Goal: Task Accomplishment & Management: Manage account settings

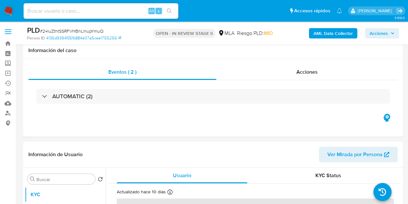
select select "10"
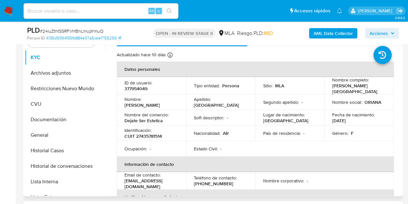
scroll to position [1135, 0]
click at [60, 73] on button "Archivos adjuntos" at bounding box center [63, 72] width 76 height 15
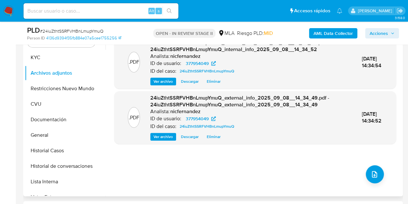
click at [202, 161] on div ".PDF 24iuZthtSSRFVHBnLmupYmuQ_internal_info_2025_09_08__14_34_52.pdf - 24iuZtht…" at bounding box center [255, 113] width 282 height 155
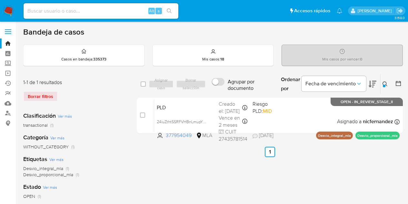
scroll to position [22, 0]
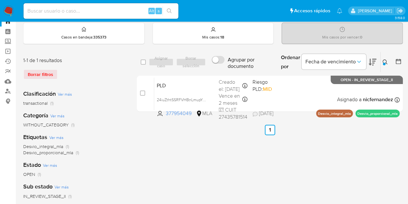
click at [387, 61] on icon at bounding box center [385, 61] width 5 height 5
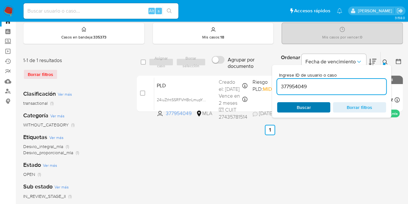
click at [289, 107] on span "Buscar" at bounding box center [304, 107] width 44 height 9
drag, startPoint x: 386, startPoint y: 62, endPoint x: 338, endPoint y: 68, distance: 48.3
click at [386, 62] on icon at bounding box center [385, 61] width 5 height 5
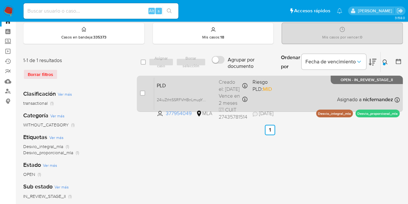
click at [201, 84] on span "PLD" at bounding box center [185, 85] width 57 height 8
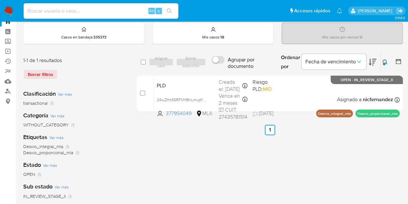
click at [387, 60] on icon at bounding box center [385, 61] width 5 height 5
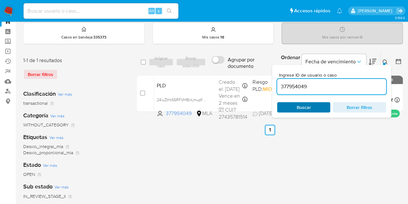
click at [316, 107] on span "Buscar" at bounding box center [304, 107] width 44 height 9
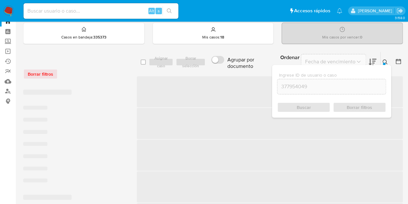
click at [383, 61] on icon at bounding box center [385, 61] width 5 height 5
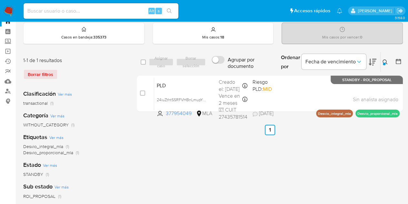
click at [385, 61] on icon at bounding box center [385, 61] width 5 height 5
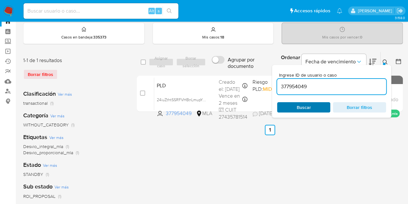
click at [304, 106] on span "Buscar" at bounding box center [304, 107] width 14 height 10
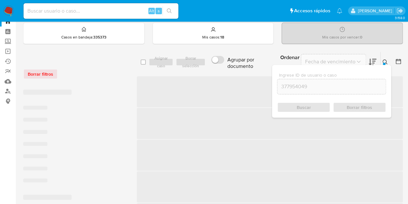
click at [389, 63] on button at bounding box center [386, 62] width 11 height 8
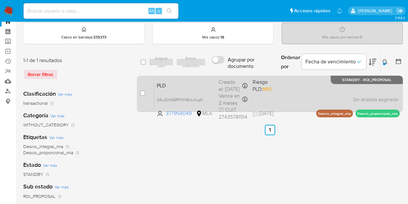
click at [205, 81] on span "PLD" at bounding box center [185, 85] width 57 height 8
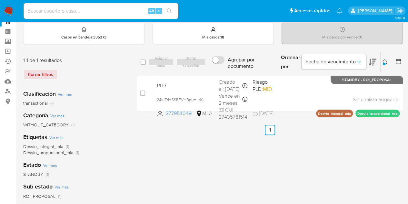
click at [140, 144] on div "select-all-cases-checkbox Asignar caso Borrar selección Agrupar por documento O…" at bounding box center [270, 194] width 266 height 284
drag, startPoint x: 386, startPoint y: 60, endPoint x: 383, endPoint y: 65, distance: 5.5
click at [386, 60] on icon at bounding box center [385, 61] width 5 height 5
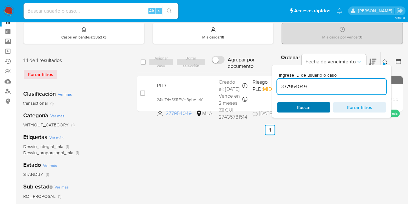
click at [319, 106] on span "Buscar" at bounding box center [304, 107] width 44 height 9
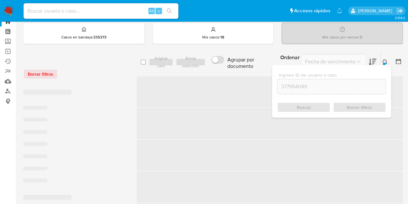
drag, startPoint x: 386, startPoint y: 62, endPoint x: 216, endPoint y: 87, distance: 171.3
click at [385, 62] on button at bounding box center [386, 62] width 11 height 8
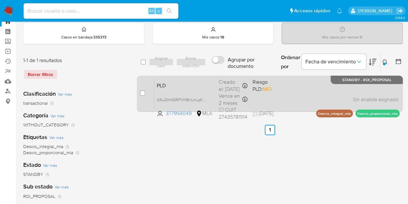
click at [165, 86] on span "PLD" at bounding box center [185, 85] width 57 height 8
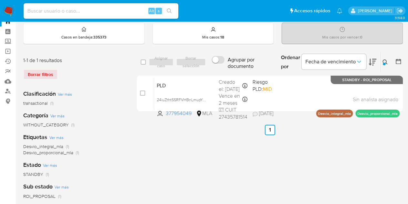
click at [387, 62] on icon at bounding box center [385, 61] width 5 height 5
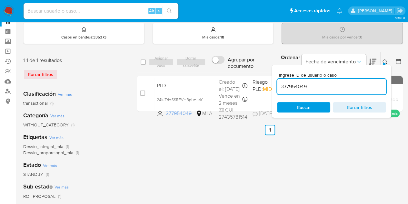
drag, startPoint x: 327, startPoint y: 88, endPoint x: 228, endPoint y: 69, distance: 100.8
click at [228, 69] on div "select-all-cases-checkbox Asignar caso Borrar selección Agrupar por documento O…" at bounding box center [270, 62] width 266 height 21
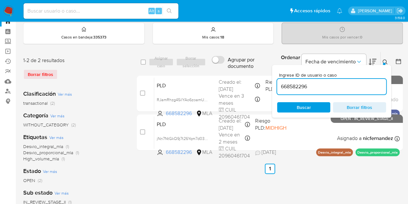
click at [385, 62] on icon at bounding box center [385, 61] width 5 height 5
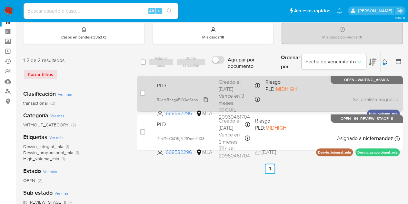
click at [207, 98] on span "RJamRhzg45ilYAo6zoamU711" at bounding box center [183, 99] width 52 height 7
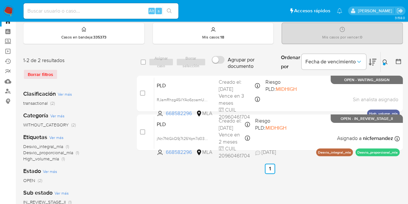
click at [386, 58] on button at bounding box center [386, 62] width 11 height 8
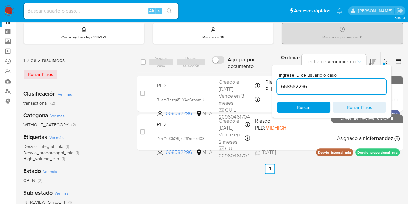
drag, startPoint x: 280, startPoint y: 77, endPoint x: 223, endPoint y: 70, distance: 57.0
click at [223, 70] on div "select-all-cases-checkbox Asignar caso Borrar selección Agrupar por documento O…" at bounding box center [270, 62] width 266 height 21
type input "1337277484"
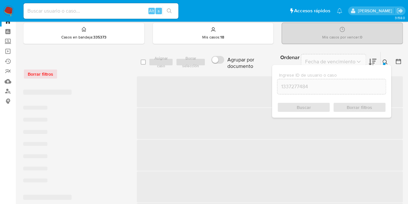
click at [384, 61] on icon at bounding box center [385, 61] width 5 height 5
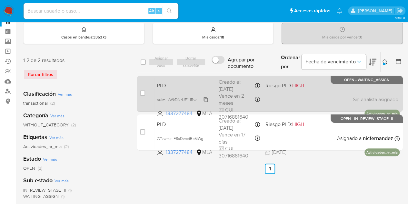
click at [207, 97] on icon at bounding box center [205, 99] width 5 height 5
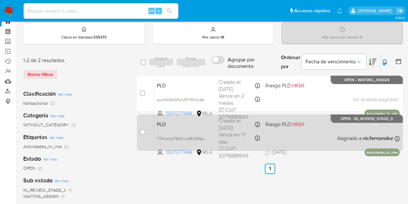
click at [187, 126] on span "PLD" at bounding box center [185, 123] width 57 height 8
click at [178, 128] on div "PLD 77NwmzLF8sDwcdRc5IWgQptO 1337277484 MLA Riesgo PLD: HIGH Creado el: 12/08/2…" at bounding box center [277, 132] width 246 height 33
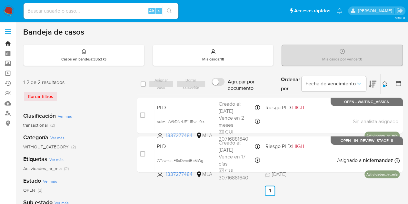
click at [7, 43] on link "Bandeja" at bounding box center [38, 43] width 77 height 10
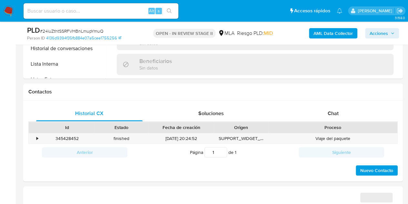
scroll to position [258, 0]
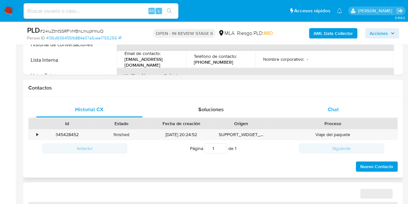
select select "10"
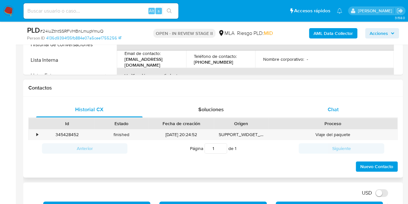
click at [350, 114] on div "Chat" at bounding box center [333, 109] width 107 height 15
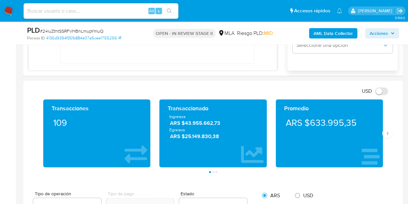
scroll to position [465, 0]
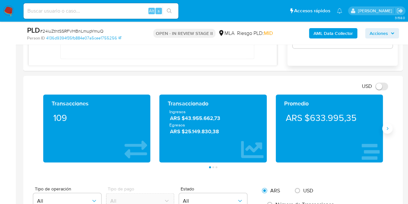
click at [389, 128] on icon "Siguiente" at bounding box center [387, 128] width 5 height 5
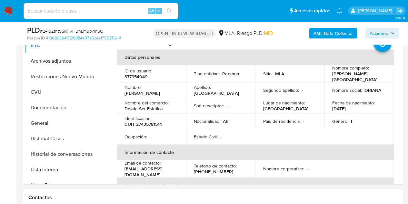
scroll to position [136, 0]
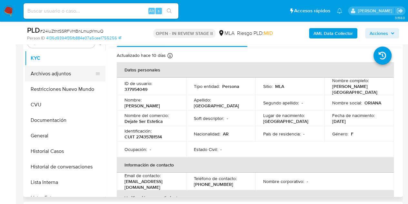
click at [49, 73] on button "Archivos adjuntos" at bounding box center [63, 73] width 76 height 15
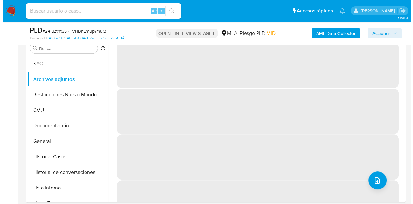
scroll to position [142, 0]
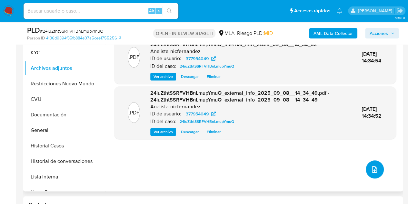
click at [379, 173] on button "upload-file" at bounding box center [375, 169] width 18 height 18
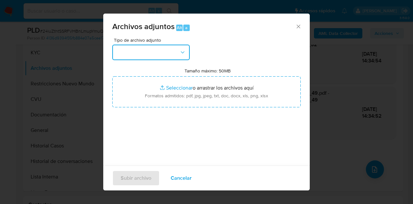
click at [185, 51] on icon "button" at bounding box center [183, 52] width 6 height 6
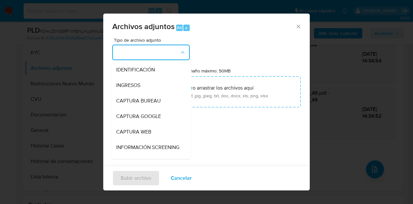
scroll to position [116, 0]
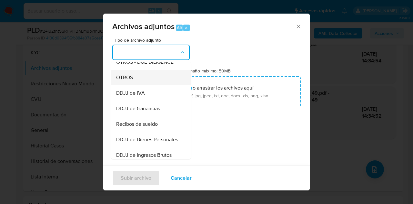
click at [144, 85] on div "OTROS" at bounding box center [149, 77] width 66 height 15
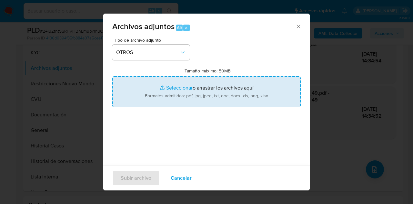
click at [163, 90] on input "Tamaño máximo: 50MB Seleccionar archivos" at bounding box center [206, 91] width 189 height 31
type input "C:\fakepath\Recibos 05 a 07 2025.pdf"
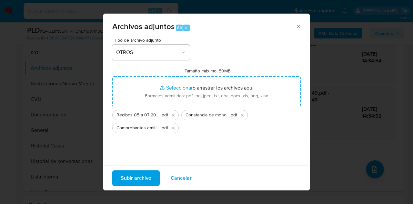
click at [136, 177] on span "Subir archivo" at bounding box center [136, 178] width 31 height 14
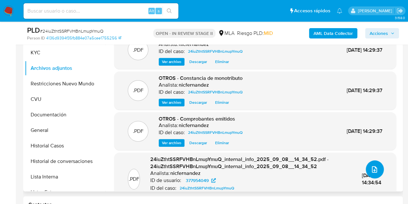
click at [376, 168] on icon "upload-file" at bounding box center [375, 169] width 8 height 8
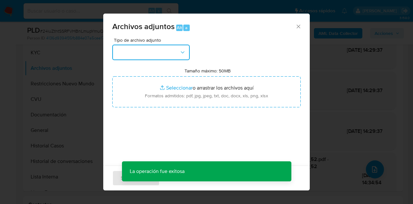
click at [175, 51] on button "button" at bounding box center [150, 52] width 77 height 15
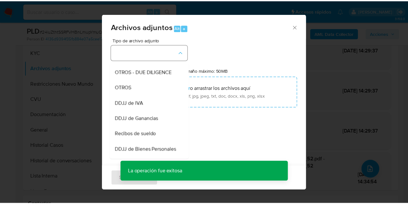
scroll to position [110, 0]
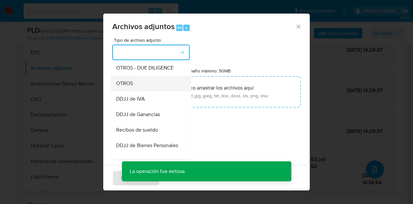
click at [142, 89] on div "OTROS" at bounding box center [149, 83] width 66 height 15
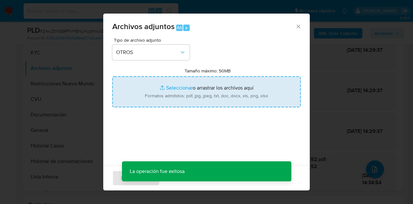
click at [170, 80] on input "Tamaño máximo: 50MB Seleccionar archivos" at bounding box center [206, 91] width 189 height 31
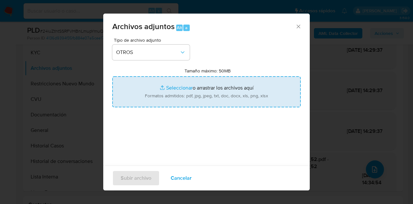
type input "C:\fakepath\Caselog 24iuZthtSSRFVHBnLmupYmuQ_2025_08_18_17_35_38.docx"
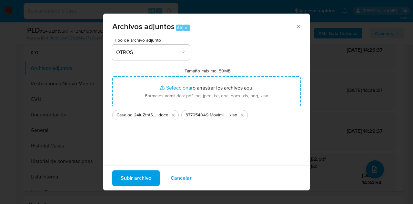
click at [137, 178] on span "Subir archivo" at bounding box center [136, 178] width 31 height 14
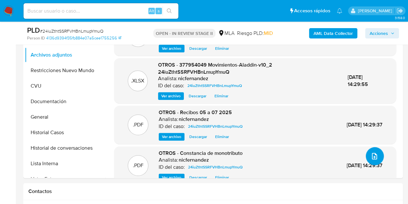
scroll to position [161, 0]
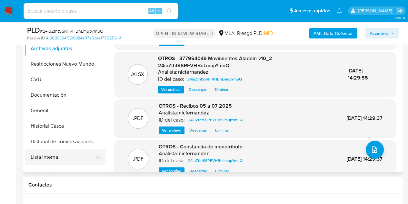
click at [69, 150] on button "Lista Interna" at bounding box center [63, 156] width 76 height 15
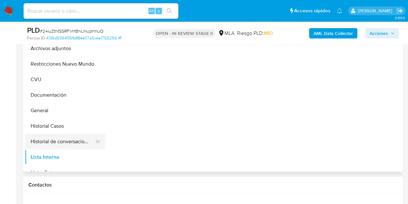
click at [61, 140] on button "Historial de conversaciones" at bounding box center [63, 141] width 76 height 15
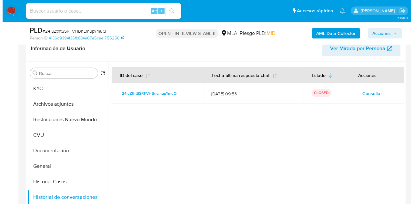
scroll to position [118, 0]
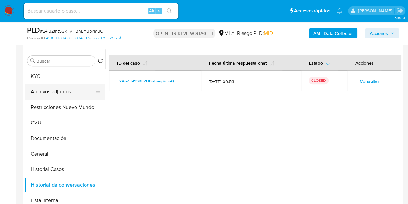
click at [46, 92] on button "Archivos adjuntos" at bounding box center [63, 91] width 76 height 15
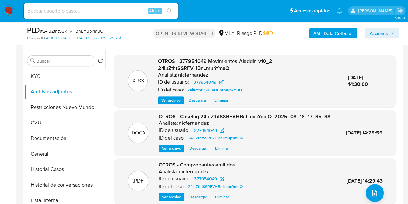
click at [130, 124] on div ".DOCX OTROS - Caselog 24iuZthtSSRFVHBnLmupYmuQ_2025_08_18_17_35_38 Analista: ni…" at bounding box center [256, 132] width 276 height 39
click at [173, 149] on div "OTROS - Caselog 24iuZthtSSRFVHBnLmupYmuQ_2025_08_18_17_35_38 Analista: nicferna…" at bounding box center [245, 132] width 172 height 39
click at [172, 151] on span "Ver archivo" at bounding box center [171, 148] width 19 height 6
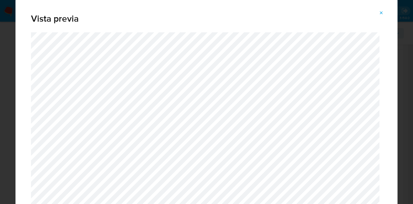
drag, startPoint x: 395, startPoint y: 9, endPoint x: 393, endPoint y: 42, distance: 33.6
click at [393, 42] on div "Vista previa" at bounding box center [206, 102] width 382 height 207
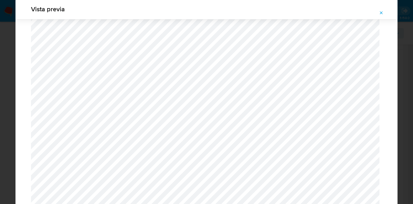
scroll to position [372, 0]
click at [379, 13] on icon "Attachment preview" at bounding box center [381, 12] width 5 height 5
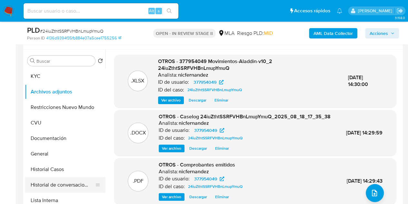
click at [57, 185] on button "Historial de conversaciones" at bounding box center [63, 184] width 76 height 15
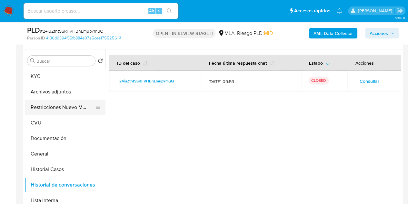
click at [46, 106] on button "Restricciones Nuevo Mundo" at bounding box center [63, 106] width 76 height 15
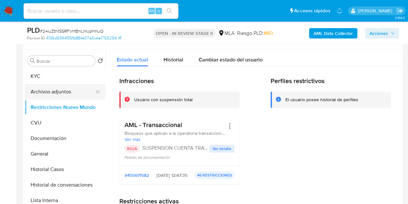
click at [44, 90] on button "Archivos adjuntos" at bounding box center [63, 91] width 76 height 15
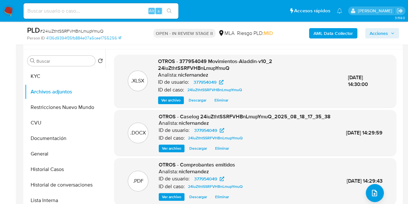
click at [168, 151] on span "Ver archivo" at bounding box center [171, 148] width 19 height 6
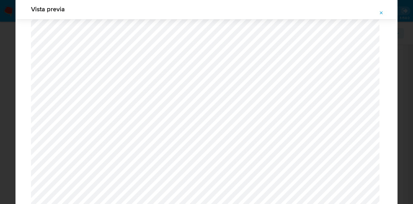
scroll to position [931, 0]
click at [380, 9] on span "Attachment preview" at bounding box center [381, 12] width 5 height 9
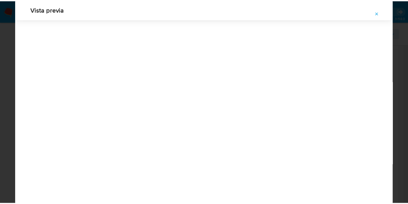
scroll to position [21, 0]
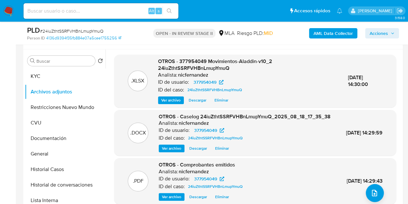
click at [379, 34] on span "Acciones" at bounding box center [379, 33] width 18 height 10
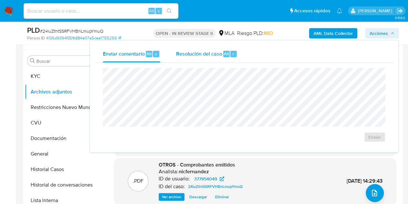
click at [235, 52] on div "r" at bounding box center [234, 54] width 6 height 6
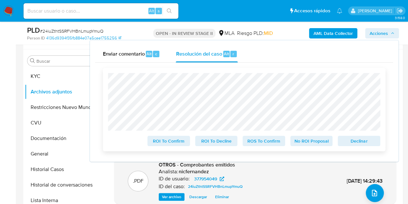
click at [355, 143] on span "Declinar" at bounding box center [360, 140] width 34 height 9
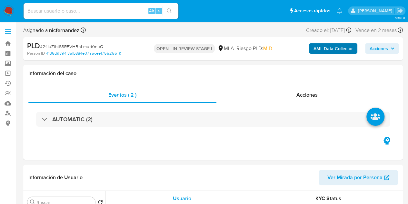
select select "10"
click at [386, 50] on span "Acciones" at bounding box center [379, 48] width 18 height 10
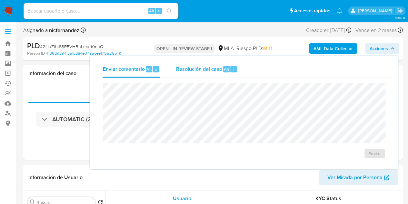
click at [217, 71] on span "Resolución del caso" at bounding box center [199, 68] width 46 height 7
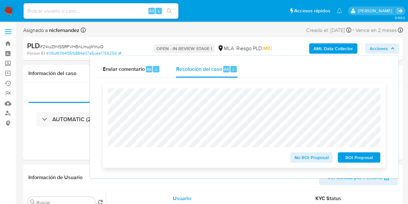
click at [346, 159] on span "ROI Proposal" at bounding box center [360, 157] width 34 height 9
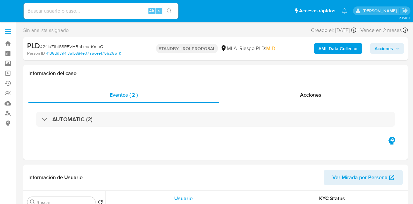
select select "10"
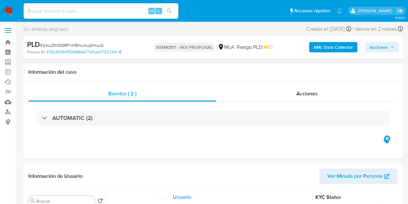
scroll to position [26, 0]
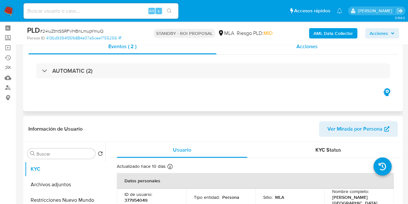
click at [313, 47] on span "Acciones" at bounding box center [307, 46] width 21 height 7
select select "10"
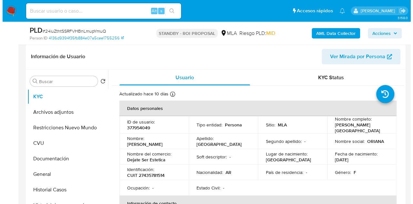
scroll to position [147, 0]
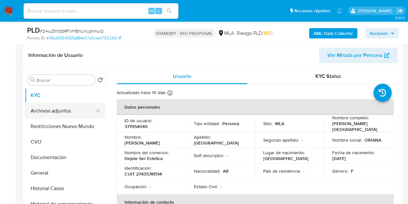
click at [57, 110] on button "Archivos adjuntos" at bounding box center [63, 110] width 76 height 15
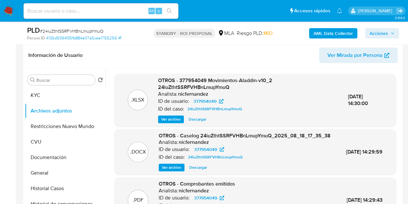
click at [169, 170] on span "Ver archivo" at bounding box center [171, 167] width 19 height 6
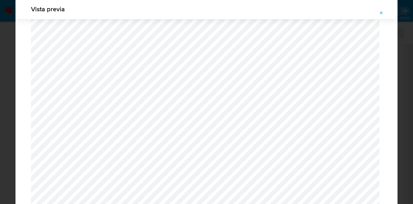
scroll to position [27, 0]
click at [381, 13] on icon "Attachment preview" at bounding box center [381, 12] width 5 height 5
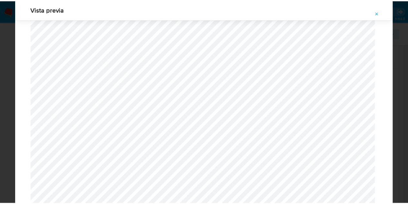
scroll to position [21, 0]
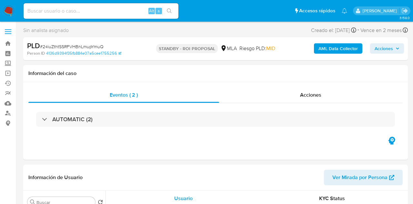
select select "10"
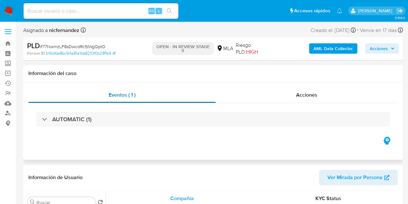
select select "10"
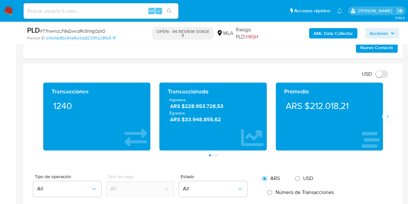
scroll to position [383, 0]
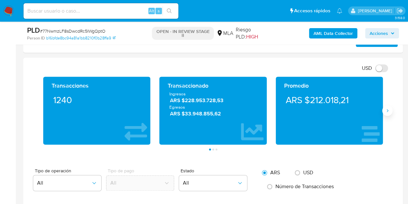
click at [390, 107] on button "Siguiente" at bounding box center [388, 110] width 10 height 10
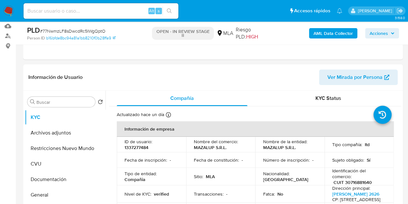
scroll to position [74, 0]
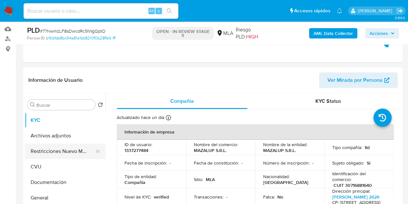
click at [43, 157] on button "Restricciones Nuevo Mundo" at bounding box center [63, 150] width 76 height 15
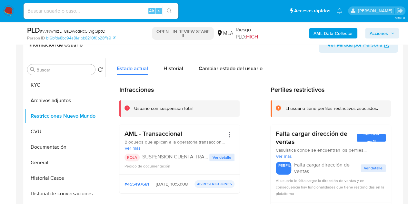
scroll to position [101, 0]
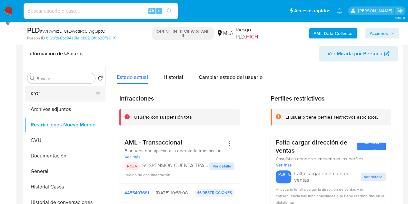
click at [31, 96] on button "KYC" at bounding box center [63, 93] width 76 height 15
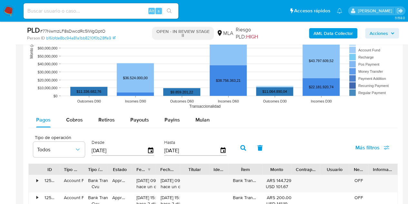
scroll to position [595, 0]
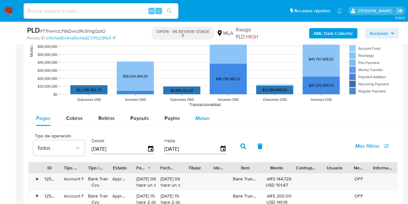
click at [202, 117] on span "Mulan" at bounding box center [203, 117] width 14 height 7
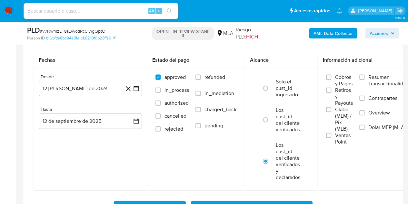
scroll to position [699, 0]
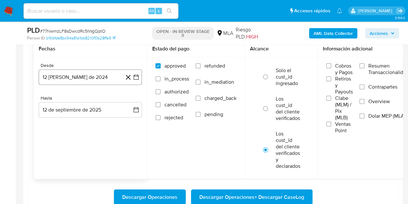
click at [103, 78] on button "12 [PERSON_NAME] de 2024" at bounding box center [90, 76] width 103 height 15
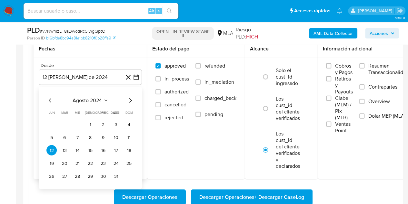
click at [129, 99] on icon "Mes siguiente" at bounding box center [131, 101] width 8 height 8
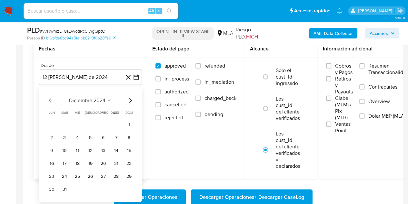
click at [129, 99] on icon "Mes siguiente" at bounding box center [131, 101] width 8 height 8
click at [65, 124] on button "1" at bounding box center [64, 124] width 10 height 10
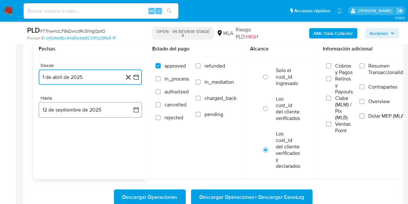
click at [77, 107] on button "12 de septiembre de 2025" at bounding box center [90, 109] width 103 height 15
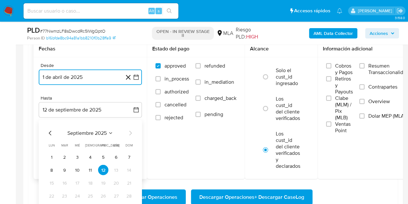
click at [48, 129] on icon "Mes anterior" at bounding box center [50, 133] width 8 height 8
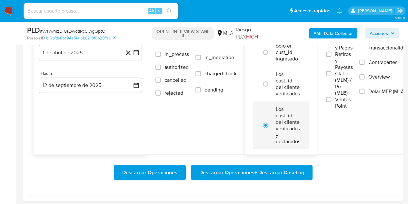
scroll to position [725, 0]
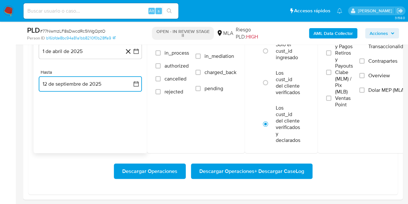
drag, startPoint x: 107, startPoint y: 79, endPoint x: 102, endPoint y: 87, distance: 9.4
click at [107, 79] on button "12 de septiembre de 2025" at bounding box center [90, 83] width 103 height 15
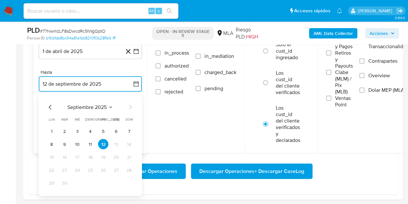
drag, startPoint x: 47, startPoint y: 105, endPoint x: 63, endPoint y: 118, distance: 20.7
click at [47, 105] on icon "Mes anterior" at bounding box center [50, 107] width 8 height 8
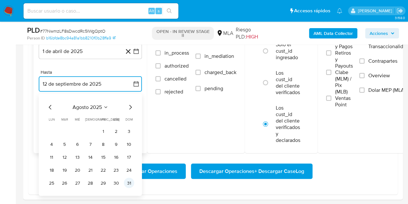
click at [129, 180] on button "31" at bounding box center [129, 183] width 10 height 10
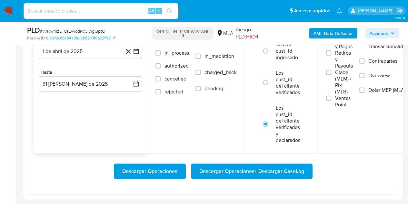
click at [67, 130] on div "Fechas Desde 1 de abril de 2025 [DATE] Hasta 31 [PERSON_NAME] de 2025 [DATE]" at bounding box center [91, 84] width 114 height 139
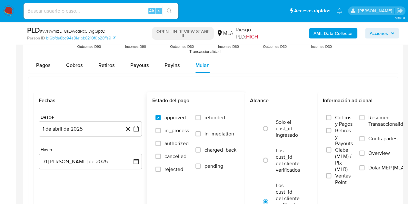
click at [217, 120] on span "refunded" at bounding box center [215, 117] width 21 height 6
click at [201, 120] on input "refunded" at bounding box center [198, 117] width 5 height 5
checkbox input "true"
click at [369, 166] on label "Dolar MEP (MLA)" at bounding box center [384, 171] width 49 height 15
click at [365, 166] on input "Dolar MEP (MLA)" at bounding box center [362, 167] width 5 height 5
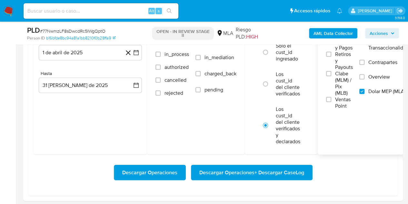
scroll to position [721, 0]
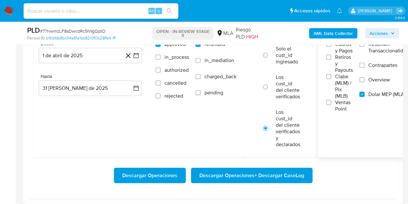
click at [300, 170] on span "Descargar Operaciones + Descargar CaseLog" at bounding box center [252, 175] width 105 height 14
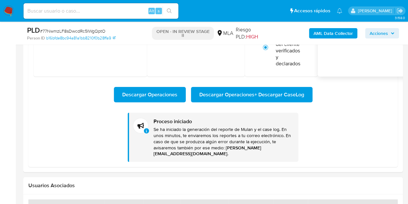
scroll to position [778, 0]
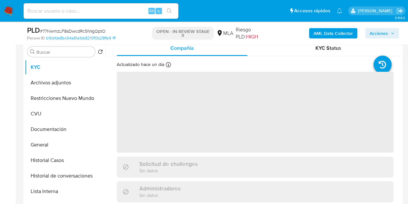
scroll to position [140, 0]
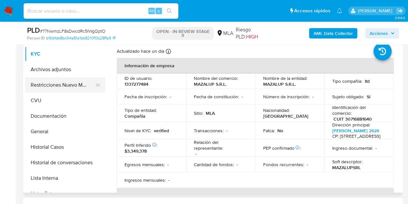
click at [36, 85] on button "Restricciones Nuevo Mundo" at bounding box center [63, 84] width 76 height 15
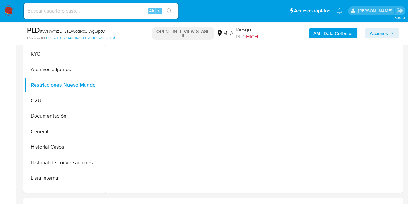
select select "10"
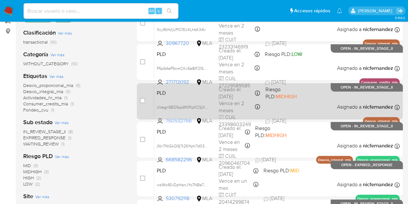
scroll to position [93, 0]
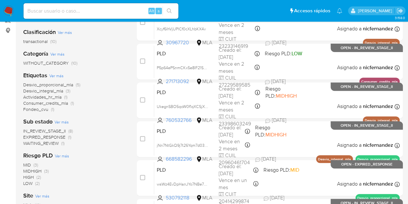
click at [53, 144] on span "WAITING_REVIEW" at bounding box center [41, 143] width 36 height 6
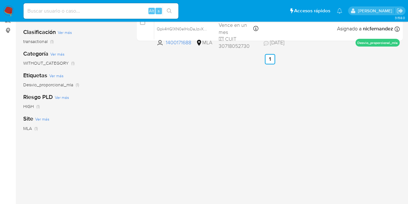
scroll to position [45, 0]
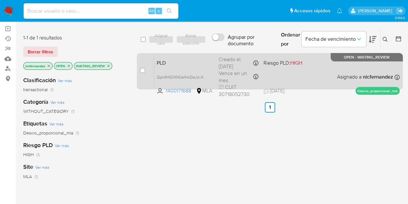
click at [185, 71] on div "PLD Qpk4HG1XN0eIHoDaJzvX4vP7 1400171688 MLA Riesgo PLD: HIGH Creado el: 12/08/2…" at bounding box center [277, 71] width 246 height 33
click at [140, 69] on input "checkbox" at bounding box center [142, 70] width 5 height 5
checkbox input "true"
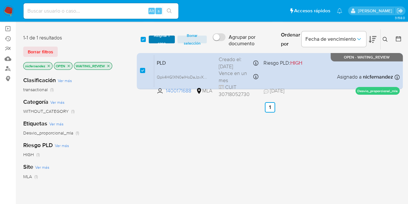
click at [155, 38] on span "Asignar 1 caso" at bounding box center [162, 39] width 20 height 6
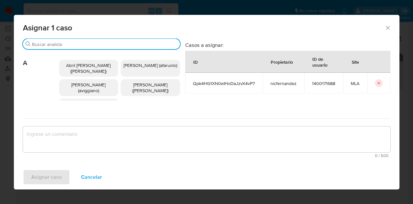
click at [74, 44] on input "Buscar" at bounding box center [105, 44] width 146 height 6
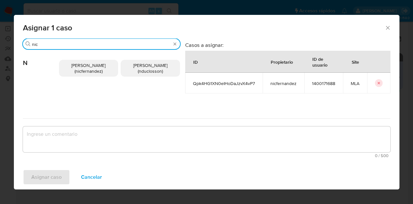
type input "nic"
click at [97, 71] on span "Nicolas Fernandez Allen (nicfernandez)" at bounding box center [88, 68] width 34 height 12
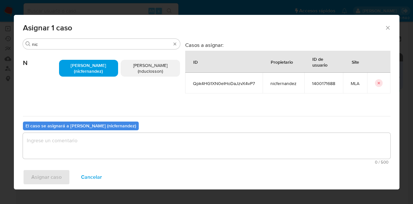
click at [105, 141] on textarea "assign-modal" at bounding box center [207, 146] width 368 height 26
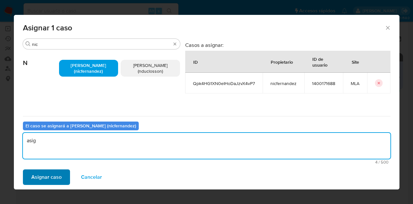
type textarea "asig"
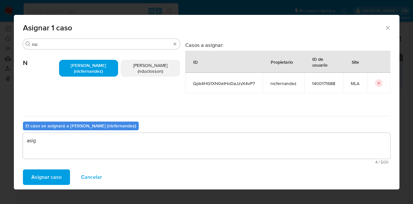
click at [36, 178] on span "Asignar caso" at bounding box center [46, 177] width 30 height 14
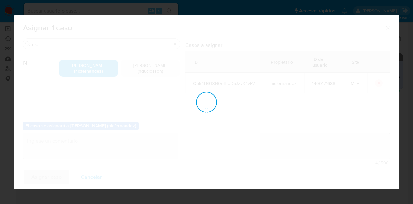
checkbox input "false"
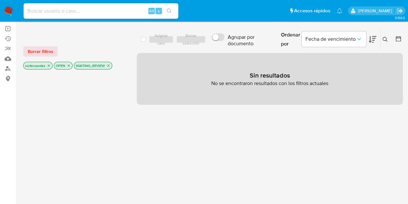
scroll to position [0, 0]
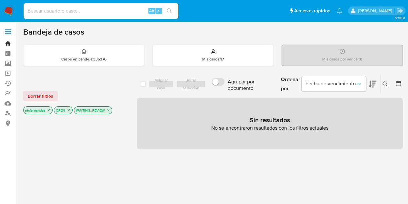
click at [5, 44] on link "Bandeja" at bounding box center [38, 43] width 77 height 10
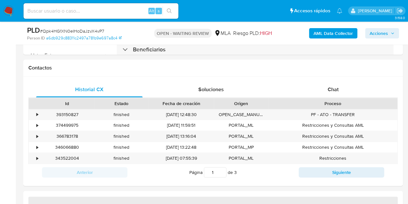
scroll to position [293, 0]
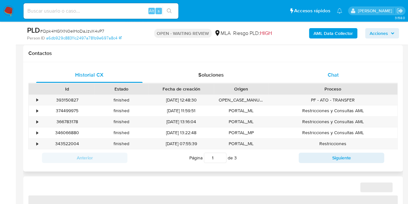
click at [339, 73] on div "Chat" at bounding box center [333, 74] width 107 height 15
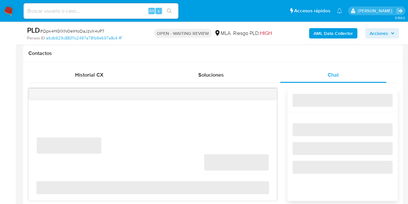
select select "10"
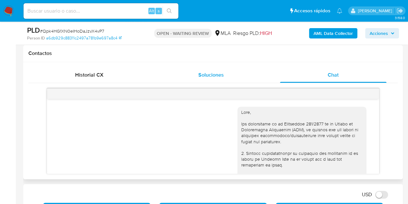
scroll to position [663, 0]
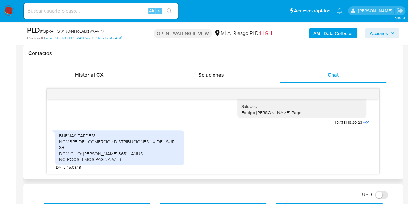
click at [123, 130] on div "BUENAS TARDES! NOMBRE DEL COMERCIO : DISTRIBUCIONES JX DEL SUR SRL DOMICILIO: E…" at bounding box center [119, 147] width 129 height 35
drag, startPoint x: 83, startPoint y: 155, endPoint x: 132, endPoint y: 155, distance: 49.7
click at [132, 155] on div "BUENAS TARDES! NOMBRE DEL COMERCIO : DISTRIBUCIONES JX DEL SUR SRL DOMICILIO: E…" at bounding box center [119, 147] width 121 height 29
copy div "EVA PERON 3651 LANUS"
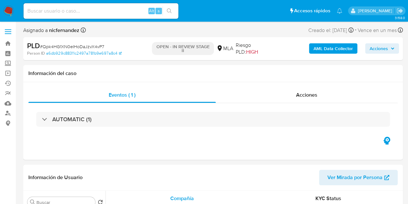
select select "10"
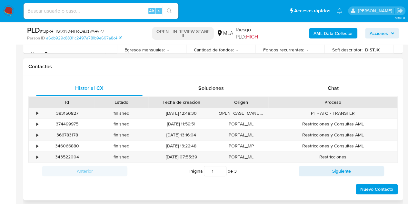
scroll to position [283, 0]
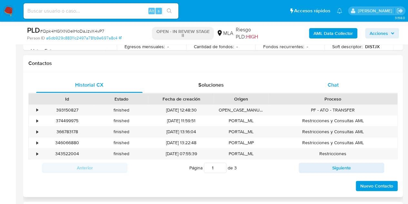
click at [337, 81] on span "Chat" at bounding box center [333, 84] width 11 height 7
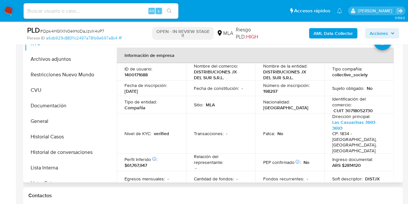
scroll to position [149, 0]
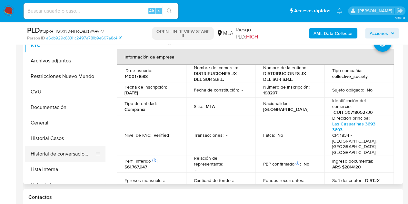
click at [66, 157] on button "Historial de conversaciones" at bounding box center [63, 153] width 76 height 15
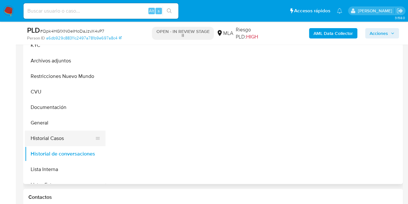
click at [52, 139] on button "Historial Casos" at bounding box center [63, 137] width 76 height 15
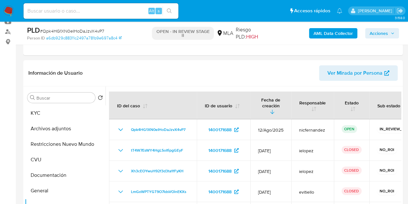
scroll to position [65, 0]
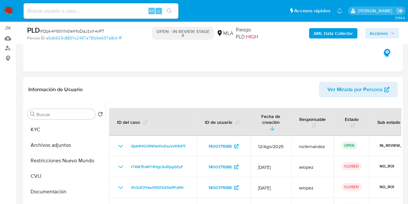
click at [363, 96] on span "Ver Mirada por Persona" at bounding box center [355, 89] width 55 height 15
click at [53, 191] on button "Documentación" at bounding box center [63, 191] width 76 height 15
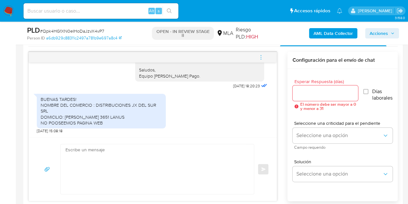
scroll to position [302, 0]
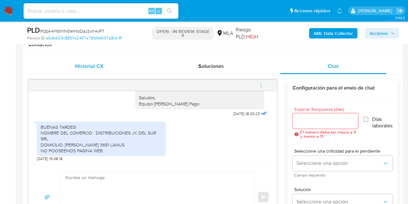
click at [91, 66] on span "Historial CX" at bounding box center [89, 65] width 28 height 7
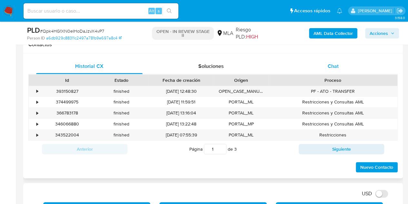
click at [344, 63] on div "Chat" at bounding box center [333, 65] width 107 height 15
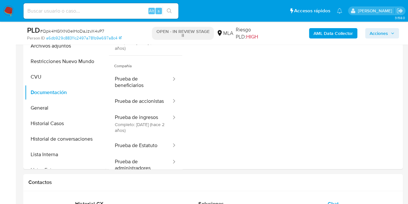
scroll to position [0, 0]
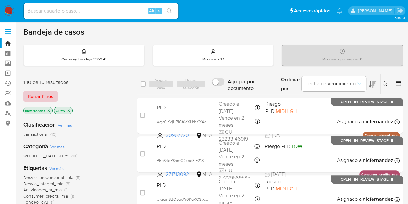
click at [53, 95] on button "Borrar filtros" at bounding box center [40, 96] width 35 height 10
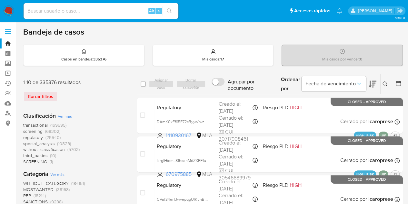
click at [384, 82] on icon at bounding box center [385, 83] width 5 height 5
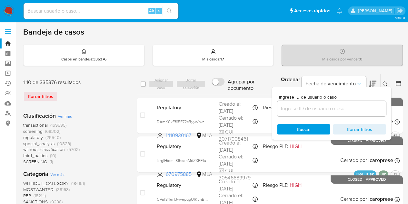
click at [338, 109] on input at bounding box center [331, 108] width 109 height 8
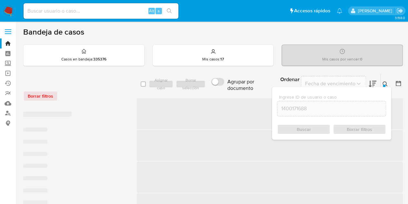
click at [386, 83] on icon at bounding box center [385, 83] width 5 height 5
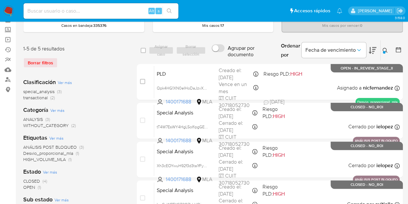
scroll to position [34, 0]
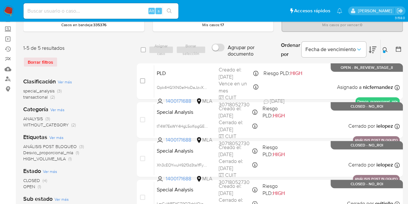
click at [386, 50] on icon at bounding box center [385, 49] width 5 height 5
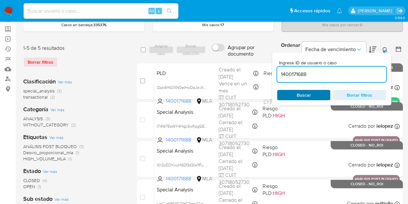
click at [315, 92] on span "Buscar" at bounding box center [304, 94] width 44 height 9
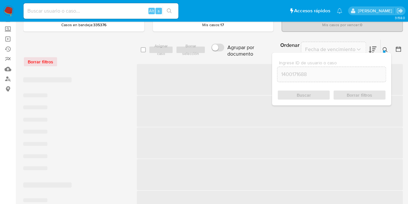
click at [386, 47] on icon at bounding box center [385, 49] width 5 height 5
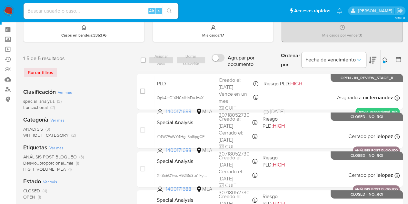
scroll to position [20, 0]
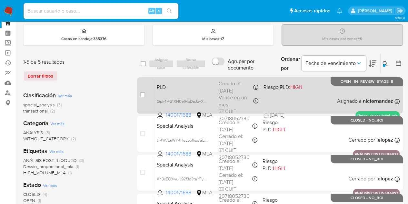
click at [184, 89] on span "PLD" at bounding box center [185, 86] width 57 height 8
click at [207, 100] on span "Qpk4HG1XN0eIHoDaJzvX4vP7" at bounding box center [184, 100] width 55 height 7
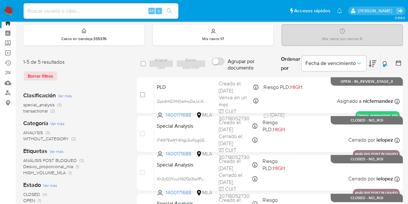
drag, startPoint x: 384, startPoint y: 63, endPoint x: 366, endPoint y: 75, distance: 21.9
click at [384, 63] on icon at bounding box center [385, 63] width 5 height 5
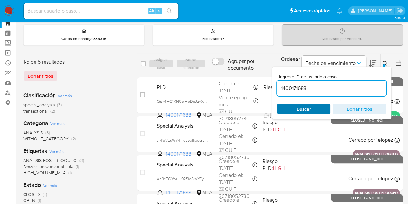
click at [303, 108] on span "Buscar" at bounding box center [304, 109] width 14 height 10
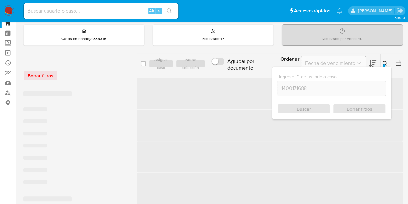
click at [387, 61] on icon at bounding box center [385, 63] width 5 height 5
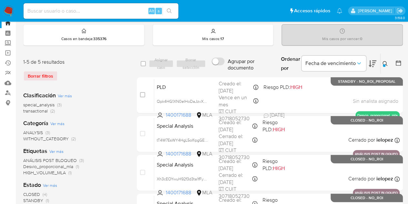
click at [387, 61] on icon at bounding box center [385, 63] width 5 height 5
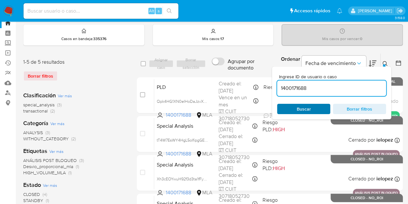
click at [309, 112] on span "Buscar" at bounding box center [304, 109] width 14 height 10
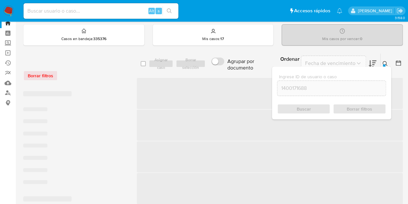
click at [386, 62] on icon at bounding box center [385, 63] width 5 height 5
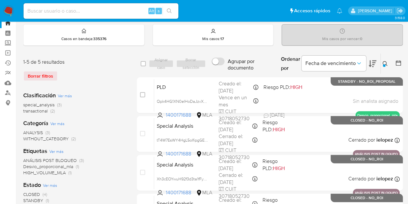
click at [387, 63] on icon at bounding box center [385, 63] width 5 height 5
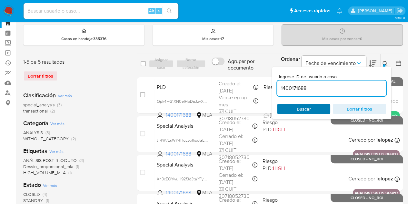
click at [311, 108] on span "Buscar" at bounding box center [304, 108] width 44 height 9
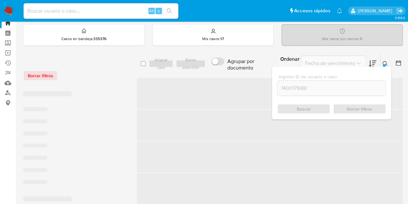
click at [384, 62] on icon at bounding box center [385, 63] width 5 height 5
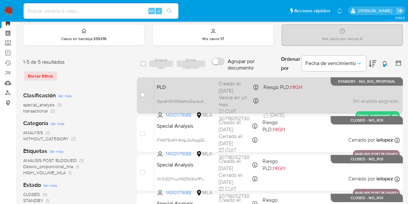
click at [181, 94] on div "PLD Qpk4HG1XN0eIHoDaJzvX4vP7 1400171688 MLA Riesgo PLD: HIGH Creado el: [DATE] …" at bounding box center [277, 95] width 246 height 33
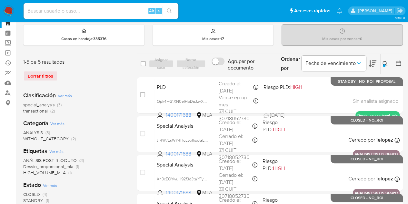
click at [387, 63] on icon at bounding box center [385, 63] width 5 height 5
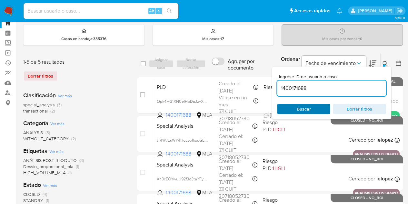
click at [317, 105] on span "Buscar" at bounding box center [304, 108] width 44 height 9
click at [385, 62] on icon at bounding box center [385, 63] width 5 height 5
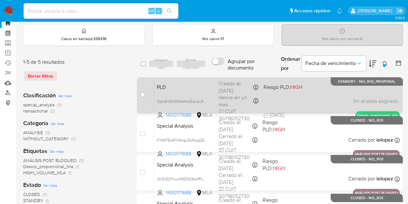
click at [216, 92] on div "PLD Qpk4HG1XN0eIHoDaJzvX4vP7 1400171688 MLA Riesgo PLD: HIGH Creado el: [DATE] …" at bounding box center [277, 95] width 246 height 33
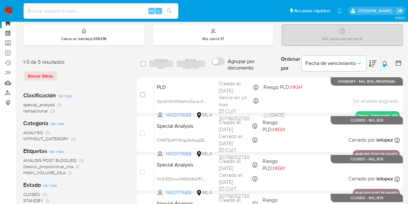
drag, startPoint x: 384, startPoint y: 62, endPoint x: 355, endPoint y: 87, distance: 38.2
click at [385, 64] on button at bounding box center [386, 64] width 11 height 8
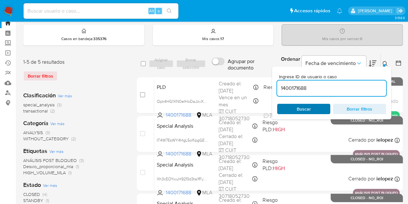
click at [314, 106] on span "Buscar" at bounding box center [304, 108] width 44 height 9
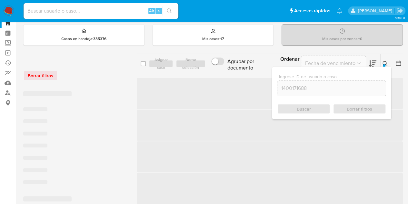
click at [385, 59] on div "Ingrese ID de usuario o caso 1400171688 Buscar Borrar filtros" at bounding box center [386, 64] width 11 height 20
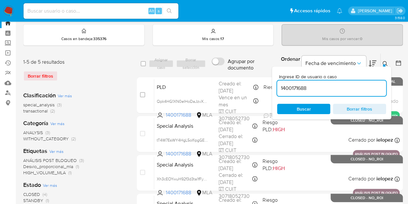
click at [385, 63] on icon at bounding box center [385, 63] width 5 height 5
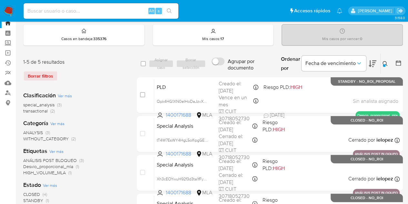
click at [386, 62] on icon at bounding box center [385, 63] width 5 height 5
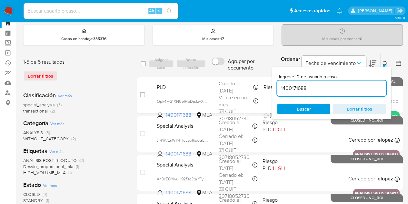
drag, startPoint x: 309, startPoint y: 80, endPoint x: 214, endPoint y: 67, distance: 96.5
click at [214, 67] on div "select-all-cases-checkbox Asignar caso Borrar selección Agrupar por documento O…" at bounding box center [270, 63] width 266 height 21
type input "132433465"
click at [386, 62] on icon at bounding box center [385, 63] width 5 height 5
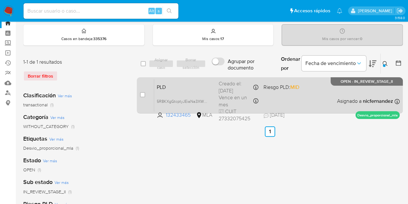
click at [190, 86] on span "PLD" at bounding box center [185, 86] width 57 height 8
click at [175, 83] on span "PLD" at bounding box center [185, 86] width 57 height 8
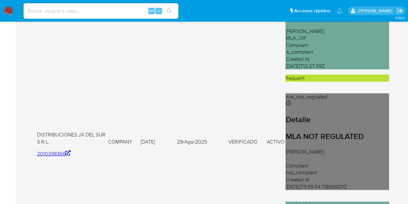
scroll to position [718, 0]
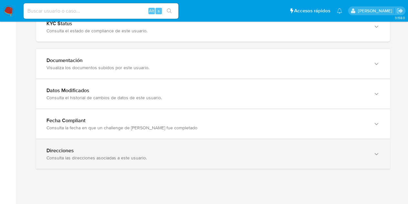
click at [358, 155] on div "Consulta las direcciones asociadas a este usuario." at bounding box center [206, 158] width 321 height 6
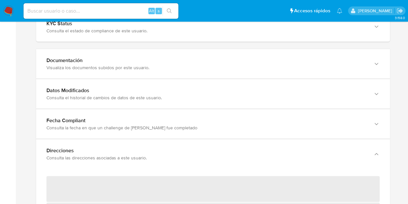
scroll to position [757, 0]
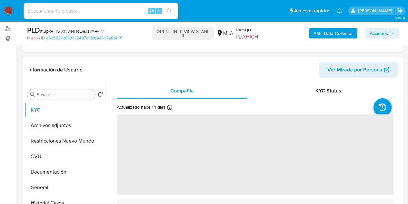
scroll to position [96, 0]
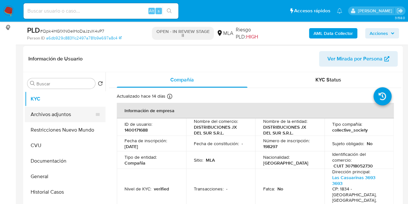
select select "10"
click at [65, 116] on button "Archivos adjuntos" at bounding box center [63, 114] width 76 height 15
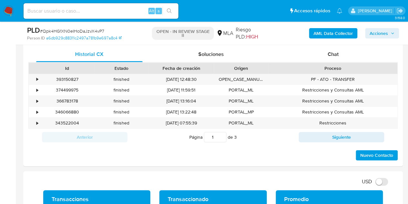
scroll to position [315, 0]
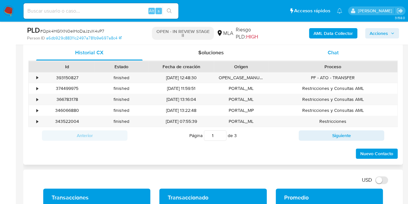
click at [341, 54] on div "Chat" at bounding box center [333, 52] width 107 height 15
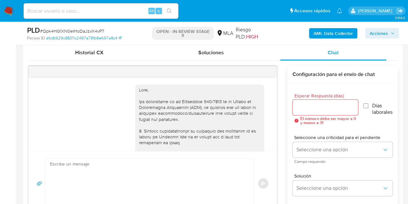
scroll to position [663, 0]
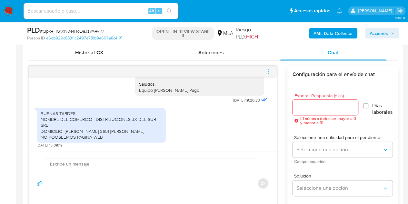
click at [270, 71] on icon "menu-action" at bounding box center [269, 71] width 6 height 6
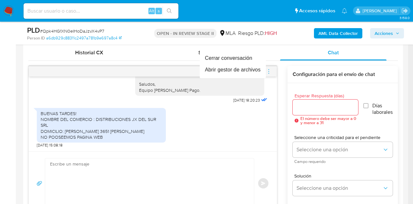
drag, startPoint x: 243, startPoint y: 106, endPoint x: 249, endPoint y: 112, distance: 8.7
click at [243, 106] on div at bounding box center [206, 102] width 413 height 204
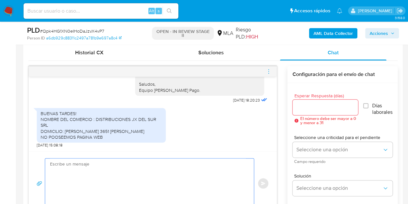
click at [169, 186] on textarea at bounding box center [148, 183] width 196 height 50
click at [184, 145] on div "BUENAS TARDES! NOMBRE DEL COMERCIO : DISTRIBUCIONES JX DEL SUR SRL DOMICILIO: E…" at bounding box center [153, 126] width 232 height 43
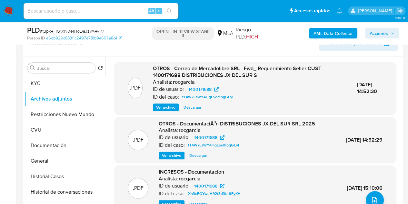
scroll to position [113, 0]
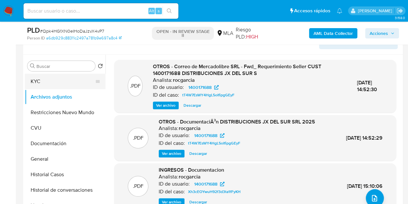
click at [49, 84] on button "KYC" at bounding box center [63, 81] width 76 height 15
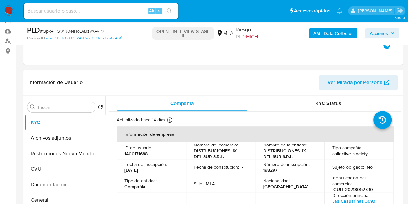
scroll to position [101, 0]
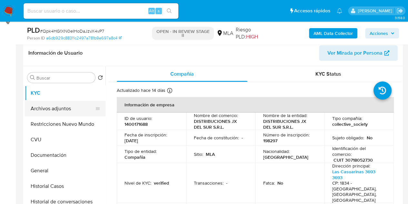
click at [37, 109] on button "Archivos adjuntos" at bounding box center [63, 108] width 76 height 15
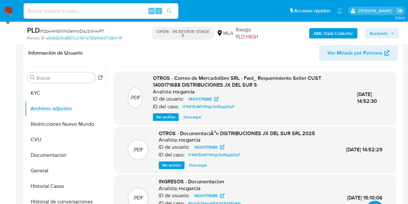
click at [322, 32] on b "AML Data Collector" at bounding box center [333, 33] width 39 height 10
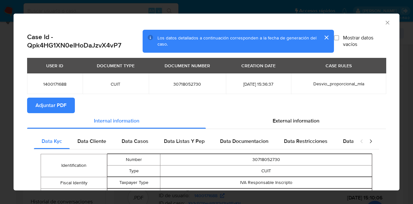
click at [52, 100] on span "Adjuntar PDF" at bounding box center [51, 105] width 31 height 14
click at [386, 22] on div "AML Data Collector" at bounding box center [207, 22] width 386 height 16
click at [386, 21] on icon "Cerrar ventana" at bounding box center [388, 23] width 4 height 4
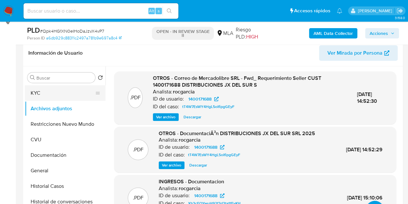
click at [43, 94] on button "KYC" at bounding box center [63, 92] width 76 height 15
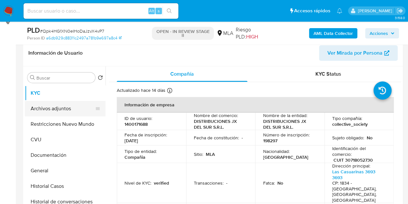
click at [56, 106] on button "Archivos adjuntos" at bounding box center [63, 108] width 76 height 15
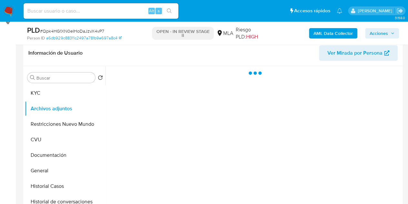
scroll to position [147, 0]
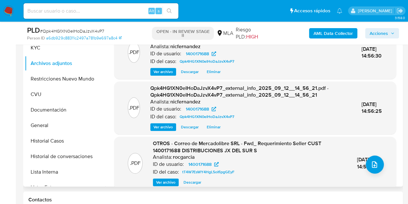
click at [136, 124] on div ".PDF Qpk4HG1XN0eIHoDaJzvX4vP7_external_info_2025_09_12__14_56_21.pdf - Qpk4HG1X…" at bounding box center [256, 108] width 276 height 46
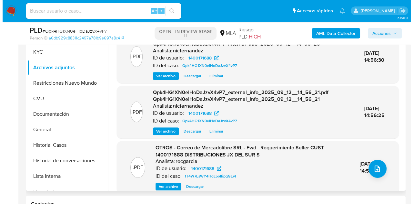
scroll to position [150, 0]
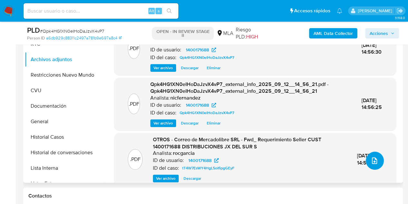
click at [371, 160] on icon "upload-file" at bounding box center [375, 161] width 8 height 8
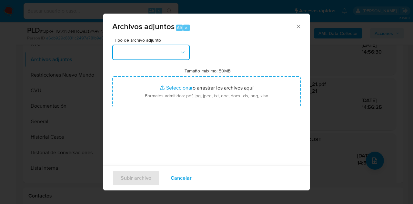
drag, startPoint x: 173, startPoint y: 55, endPoint x: 177, endPoint y: 59, distance: 5.3
click at [173, 55] on button "button" at bounding box center [150, 52] width 77 height 15
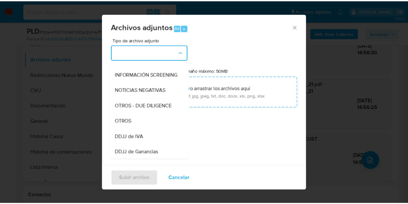
scroll to position [88, 0]
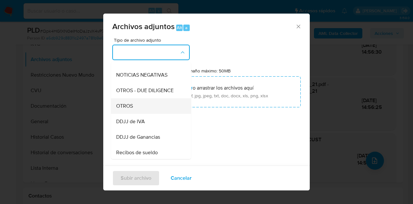
click at [149, 110] on div "OTROS" at bounding box center [149, 105] width 66 height 15
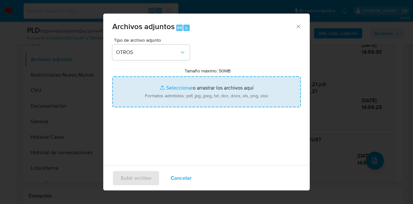
click at [173, 88] on input "Tamaño máximo: 50MB Seleccionar archivos" at bounding box center [206, 91] width 189 height 31
type input "C:\fakepath\Nota comisiones.pdf"
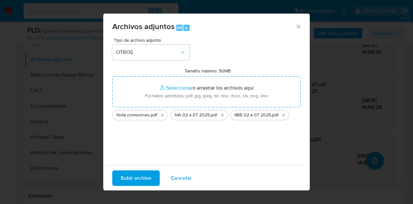
click at [126, 179] on span "Subir archivo" at bounding box center [136, 178] width 31 height 14
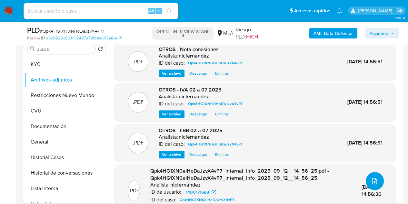
scroll to position [156, 0]
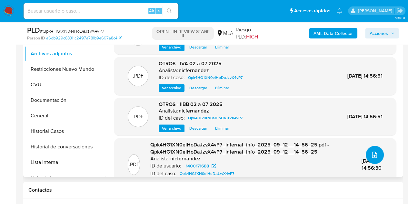
click at [371, 151] on icon "upload-file" at bounding box center [375, 155] width 8 height 8
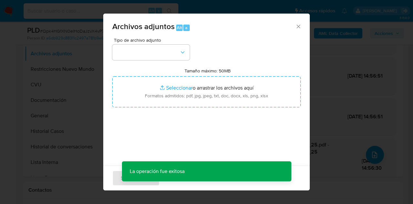
click at [295, 29] on icon "Cerrar" at bounding box center [298, 26] width 6 height 6
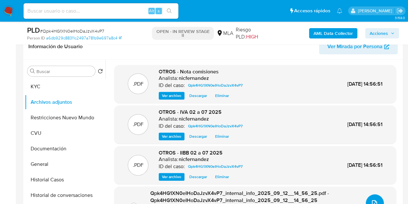
scroll to position [100, 0]
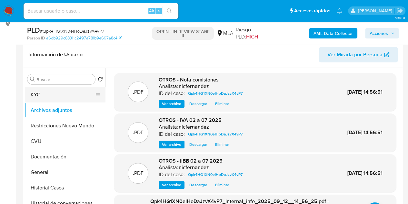
click at [57, 96] on button "KYC" at bounding box center [63, 94] width 76 height 15
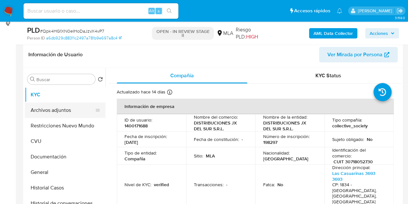
click at [56, 111] on button "Archivos adjuntos" at bounding box center [63, 109] width 76 height 15
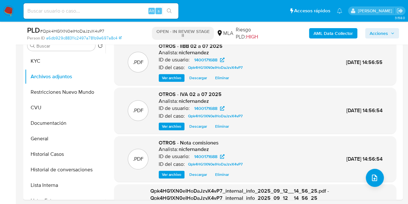
scroll to position [104, 0]
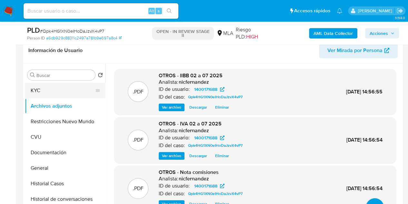
click at [43, 88] on button "KYC" at bounding box center [63, 90] width 76 height 15
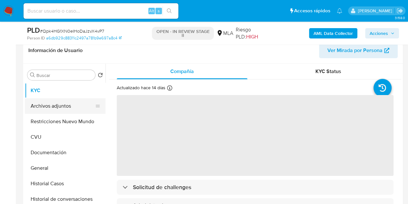
click at [47, 108] on button "Archivos adjuntos" at bounding box center [63, 105] width 76 height 15
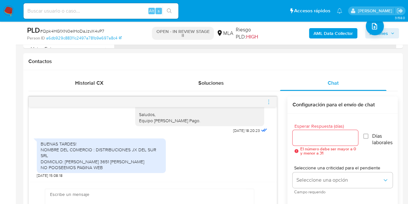
scroll to position [290, 0]
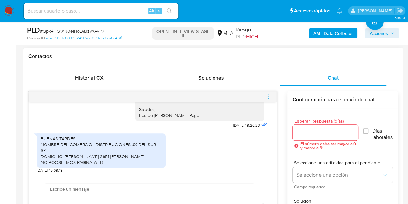
click at [268, 95] on icon "menu-action" at bounding box center [269, 97] width 6 height 6
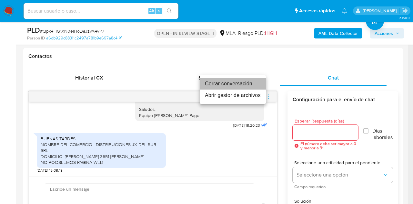
click at [236, 83] on li "Cerrar conversación" at bounding box center [233, 84] width 66 height 12
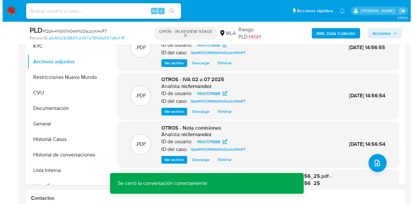
scroll to position [145, 0]
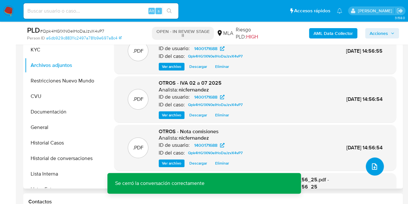
click at [376, 166] on icon "upload-file" at bounding box center [375, 166] width 8 height 8
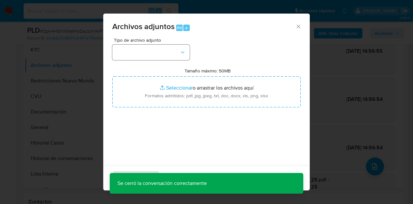
drag, startPoint x: 191, startPoint y: 49, endPoint x: 181, endPoint y: 53, distance: 9.6
click at [188, 50] on div "Tipo de archivo adjunto Tamaño máximo: 50MB Seleccionar archivos Seleccionar o …" at bounding box center [206, 114] width 189 height 152
click at [181, 53] on icon "button" at bounding box center [183, 52] width 6 height 6
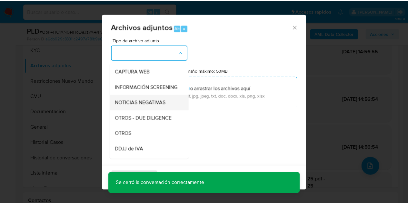
scroll to position [62, 0]
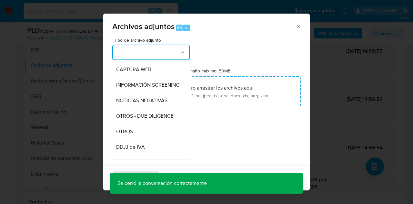
click at [145, 133] on div "OTROS" at bounding box center [149, 131] width 66 height 15
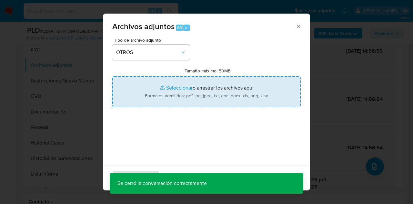
click at [169, 88] on input "Tamaño máximo: 50MB Seleccionar archivos" at bounding box center [206, 91] width 189 height 31
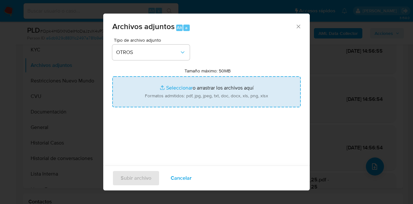
type input "C:\fakepath\Caselog NO ROI Qpk4HG1XN0eIHoDaJzvX4vP7.docx"
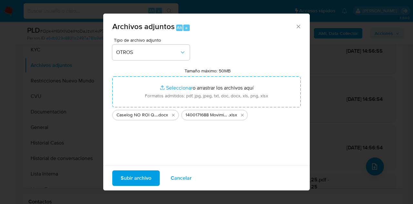
click at [134, 182] on span "Subir archivo" at bounding box center [136, 178] width 31 height 14
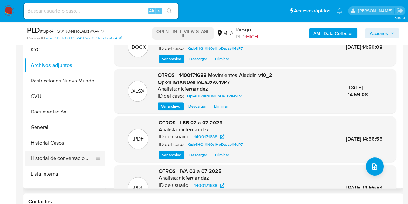
click at [56, 156] on button "Historial de conversaciones" at bounding box center [63, 157] width 76 height 15
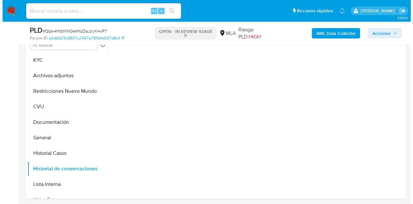
scroll to position [118, 0]
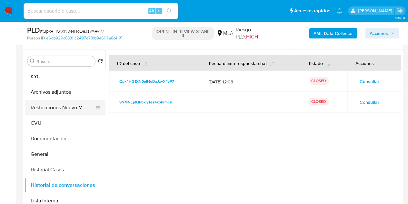
click at [37, 109] on button "Restricciones Nuevo Mundo" at bounding box center [63, 107] width 76 height 15
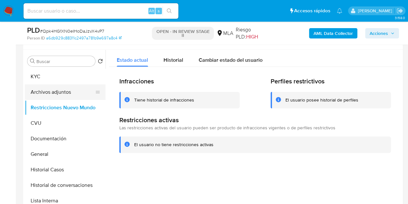
click at [31, 92] on button "Archivos adjuntos" at bounding box center [63, 91] width 76 height 15
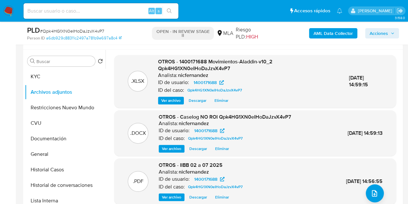
click at [169, 151] on span "Ver archivo" at bounding box center [171, 148] width 19 height 6
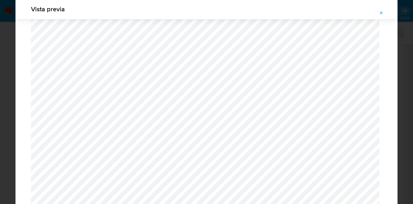
scroll to position [672, 0]
drag, startPoint x: 382, startPoint y: 13, endPoint x: 268, endPoint y: 95, distance: 140.9
click at [382, 13] on icon "Attachment preview" at bounding box center [381, 12] width 5 height 5
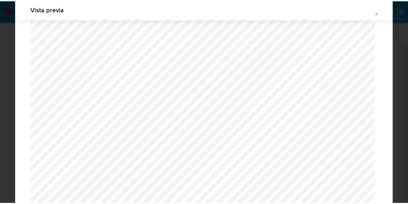
scroll to position [21, 0]
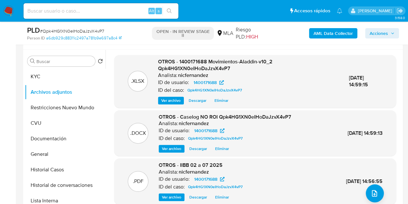
click at [377, 35] on span "Acciones" at bounding box center [379, 33] width 18 height 10
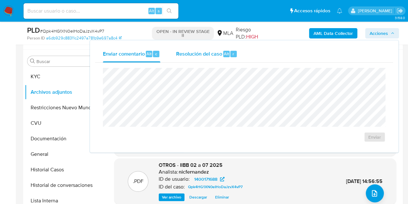
drag, startPoint x: 214, startPoint y: 56, endPoint x: 215, endPoint y: 61, distance: 5.0
click at [214, 57] on span "Resolución del caso" at bounding box center [199, 53] width 46 height 7
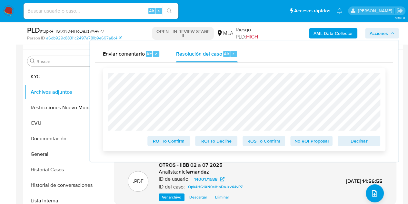
click at [316, 142] on span "No ROI Proposal" at bounding box center [312, 140] width 34 height 9
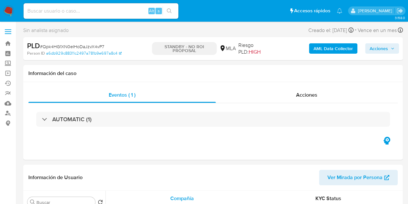
select select "10"
click at [318, 98] on div "Acciones" at bounding box center [307, 94] width 182 height 15
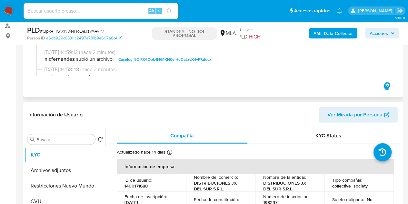
scroll to position [90, 0]
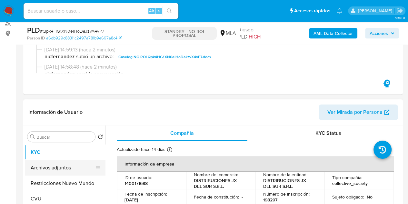
click at [57, 167] on button "Archivos adjuntos" at bounding box center [63, 167] width 76 height 15
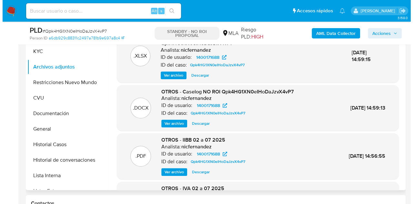
scroll to position [195, 0]
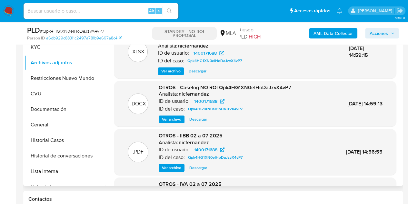
click at [163, 123] on div ".DOCX OTROS - Caselog NO ROI Qpk4HG1XN0eIHoDaJzvX4vP7 Analista: nicfernandez ID…" at bounding box center [255, 104] width 282 height 46
click at [172, 121] on span "Ver archivo" at bounding box center [171, 119] width 19 height 6
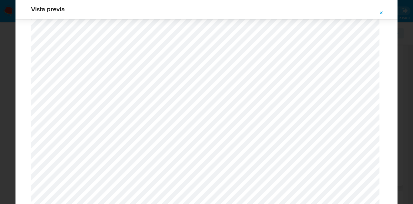
scroll to position [920, 0]
click at [381, 16] on span "Attachment preview" at bounding box center [381, 12] width 5 height 9
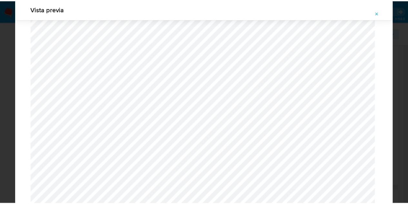
scroll to position [21, 0]
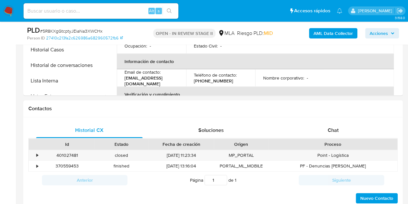
select select "10"
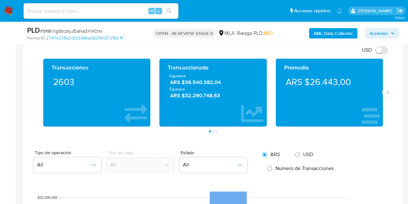
scroll to position [308, 0]
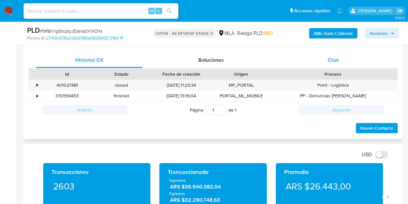
click at [340, 64] on div "Chat" at bounding box center [333, 59] width 107 height 15
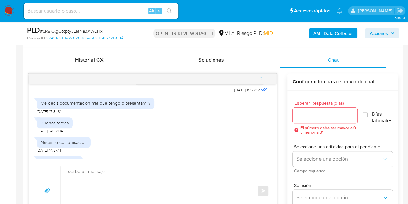
scroll to position [484, 0]
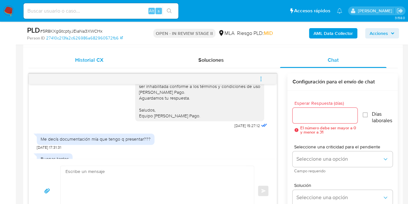
click at [84, 60] on span "Historial CX" at bounding box center [89, 59] width 28 height 7
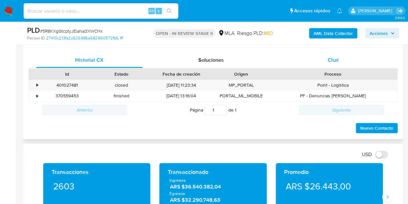
click at [339, 57] on div "Chat" at bounding box center [333, 59] width 107 height 15
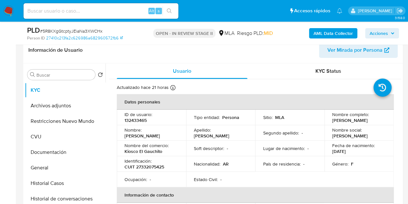
scroll to position [132, 0]
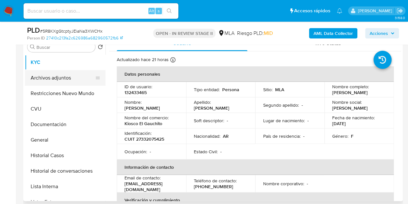
click at [61, 80] on button "Archivos adjuntos" at bounding box center [63, 77] width 76 height 15
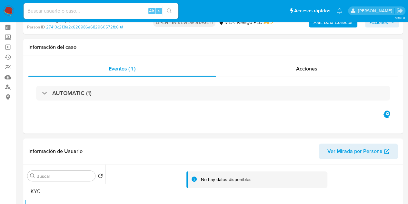
scroll to position [0, 0]
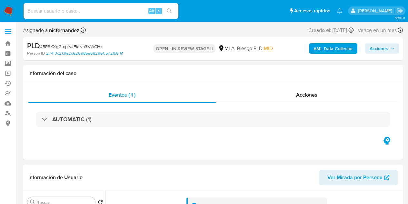
click at [347, 170] on span "Ver Mirada por Persona" at bounding box center [355, 177] width 55 height 15
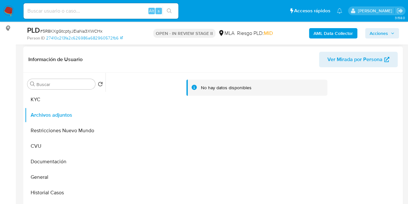
scroll to position [87, 0]
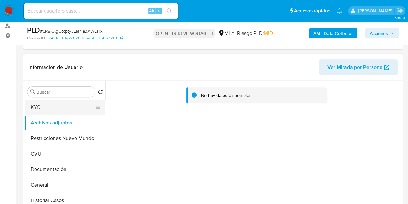
click at [44, 106] on button "KYC" at bounding box center [63, 106] width 76 height 15
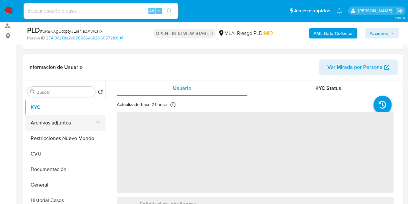
click at [60, 120] on button "Archivos adjuntos" at bounding box center [63, 122] width 76 height 15
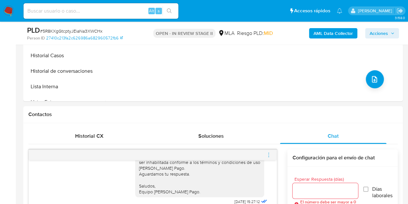
scroll to position [287, 0]
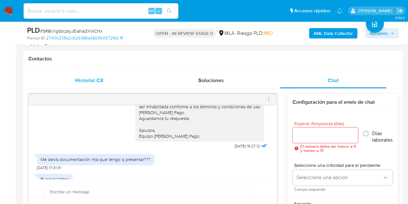
click at [94, 83] on div "Historial CX" at bounding box center [89, 80] width 107 height 15
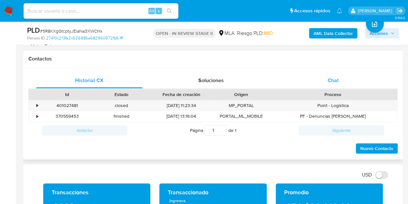
click at [347, 80] on div "Chat" at bounding box center [333, 80] width 107 height 15
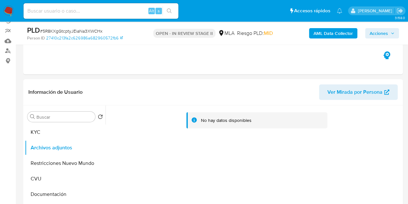
scroll to position [92, 0]
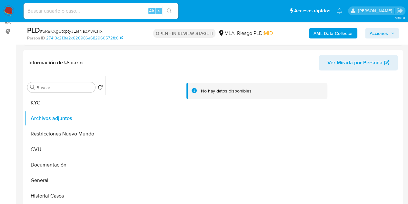
click at [325, 34] on b "AML Data Collector" at bounding box center [333, 33] width 39 height 10
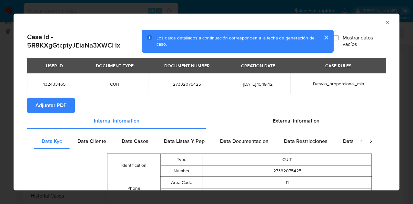
click at [56, 108] on span "Adjuntar PDF" at bounding box center [51, 105] width 31 height 14
click at [322, 38] on button "cerrar" at bounding box center [325, 37] width 15 height 15
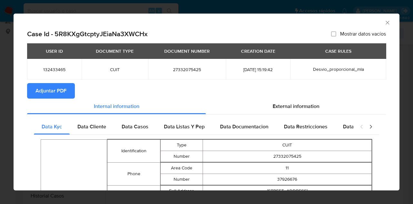
click at [385, 19] on icon "Cerrar ventana" at bounding box center [388, 22] width 6 height 6
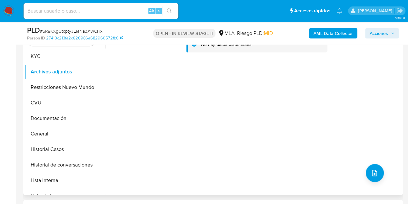
scroll to position [127, 0]
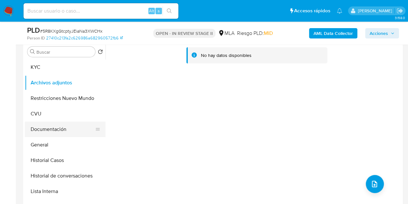
click at [53, 122] on button "Documentación" at bounding box center [63, 128] width 76 height 15
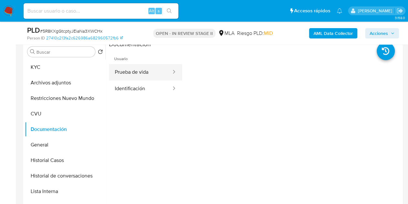
click at [140, 72] on button "Prueba de vida" at bounding box center [140, 72] width 63 height 16
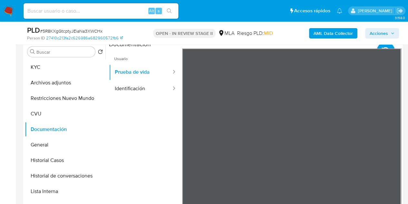
click at [138, 85] on button "Identificación" at bounding box center [140, 88] width 63 height 16
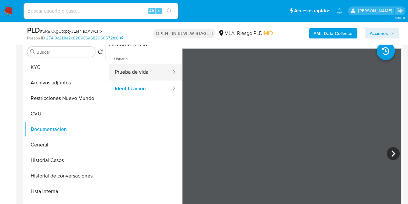
click at [126, 73] on button "Prueba de vida" at bounding box center [140, 72] width 63 height 16
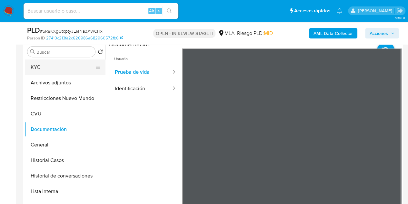
click at [48, 67] on button "KYC" at bounding box center [63, 66] width 76 height 15
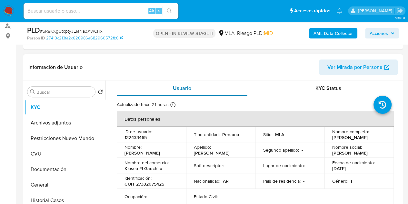
scroll to position [86, 0]
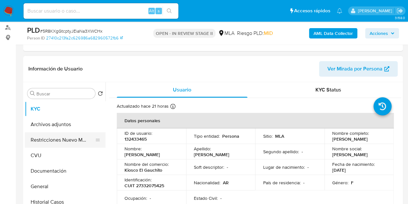
click at [62, 134] on button "Restricciones Nuevo Mundo" at bounding box center [63, 139] width 76 height 15
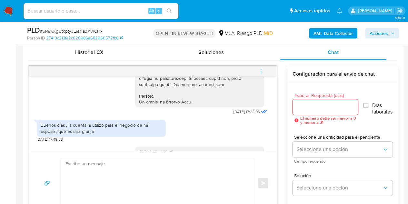
scroll to position [337, 0]
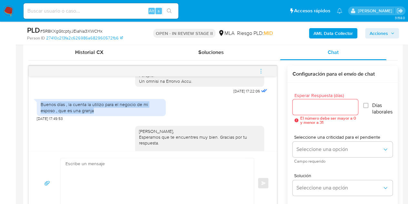
drag, startPoint x: 98, startPoint y: 121, endPoint x: 41, endPoint y: 116, distance: 56.8
click at [41, 113] on div "Buenos días , la cuenta la utilizo para el negocio de mi esposo , que es una gr…" at bounding box center [101, 107] width 121 height 12
copy div "Buenos días , la cuenta la utilizo para el negocio de mi esposo , que es una gr…"
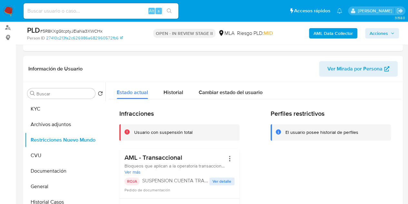
scroll to position [64, 0]
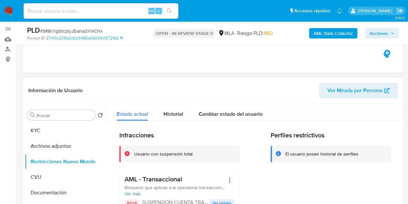
click at [332, 98] on div "Información de Usuario Ver Mirada por Persona" at bounding box center [213, 90] width 380 height 26
click at [334, 93] on span "Ver Mirada por Persona" at bounding box center [355, 90] width 55 height 15
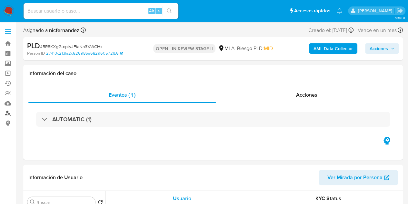
click at [7, 112] on link "Buscador de personas" at bounding box center [38, 113] width 77 height 10
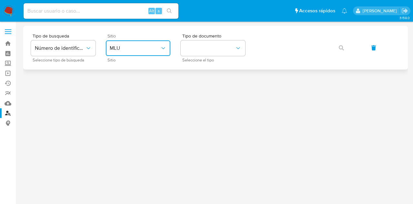
click at [149, 51] on span "MLU" at bounding box center [135, 48] width 50 height 6
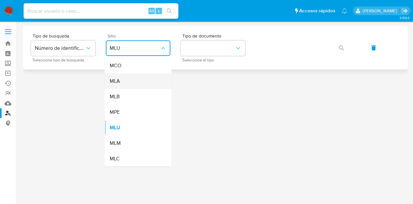
click at [149, 81] on div "MLA" at bounding box center [136, 80] width 53 height 15
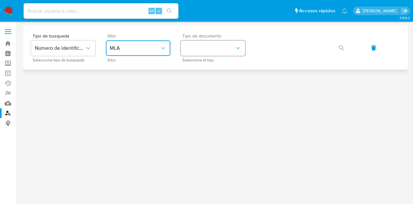
click at [202, 47] on button "identificationType" at bounding box center [213, 47] width 65 height 15
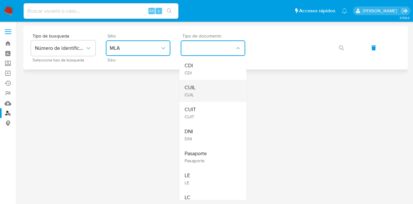
click at [207, 83] on div "CUIL CUIL" at bounding box center [211, 91] width 53 height 22
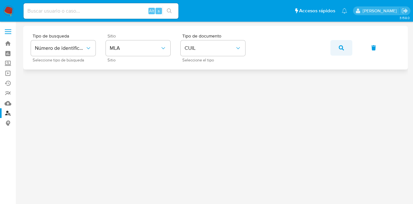
click at [335, 46] on button "button" at bounding box center [342, 47] width 22 height 15
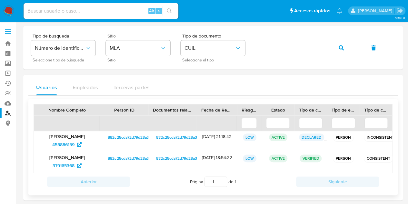
click at [117, 138] on span "882c25cda72d79d28a3d69e0080c217c" at bounding box center [142, 137] width 69 height 8
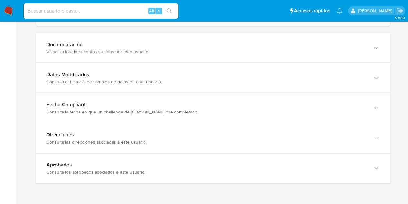
scroll to position [686, 0]
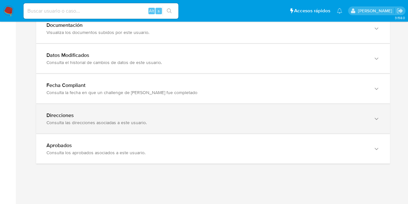
click at [351, 120] on div "Consulta las direcciones asociadas a este usuario." at bounding box center [206, 122] width 321 height 6
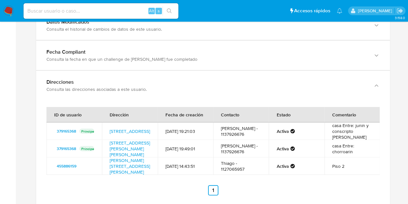
scroll to position [723, 0]
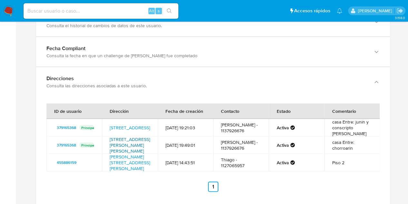
click at [130, 143] on link "[STREET_ADDRESS][PERSON_NAME][PERSON_NAME]" at bounding box center [130, 145] width 40 height 18
click at [130, 164] on link "[PERSON_NAME][STREET_ADDRESS][PERSON_NAME]" at bounding box center [130, 162] width 40 height 18
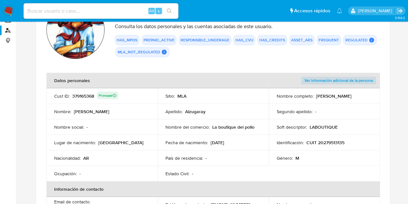
scroll to position [77, 0]
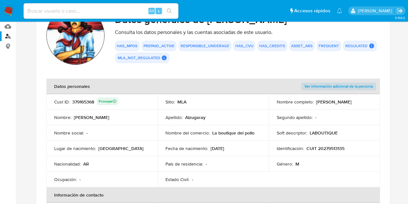
drag, startPoint x: 213, startPoint y: 134, endPoint x: 256, endPoint y: 131, distance: 43.6
click at [256, 131] on div "Nombre del comercio : La boutique del pollo" at bounding box center [214, 133] width 96 height 6
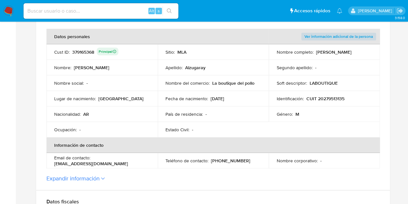
scroll to position [123, 0]
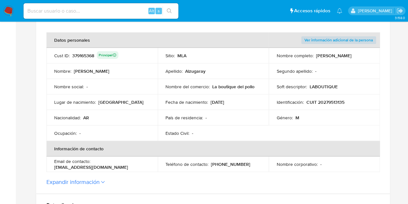
click at [330, 101] on p "CUIT 20279513135" at bounding box center [325, 102] width 38 height 6
drag, startPoint x: 212, startPoint y: 87, endPoint x: 258, endPoint y: 87, distance: 45.5
click at [258, 87] on div "Nombre del comercio : La boutique del pollo" at bounding box center [214, 87] width 96 height 6
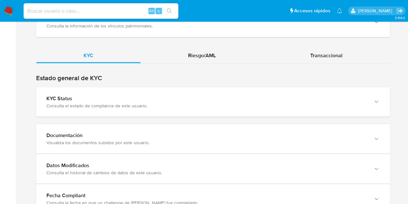
scroll to position [639, 0]
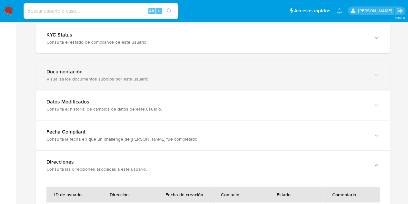
click at [318, 76] on div "Visualiza los documentos subidos por este usuario." at bounding box center [206, 79] width 321 height 6
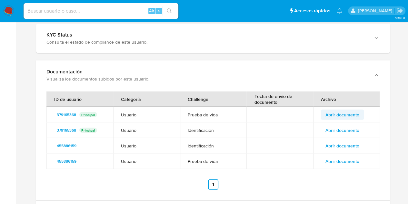
click at [338, 111] on span "Abrir documento" at bounding box center [343, 114] width 34 height 9
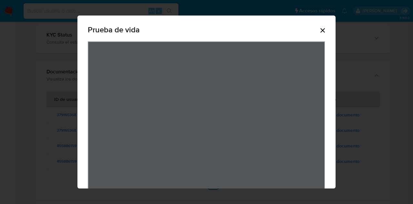
click at [323, 27] on icon "Cerrar" at bounding box center [323, 30] width 8 height 8
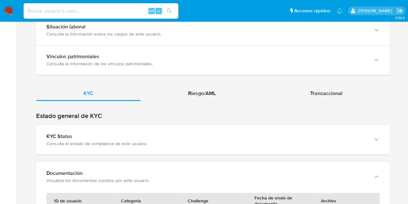
scroll to position [524, 0]
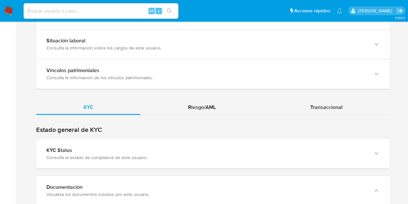
click at [219, 112] on div "Riesgo/AML" at bounding box center [202, 106] width 123 height 15
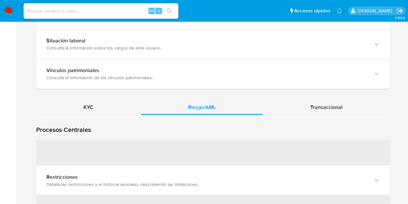
scroll to position [568, 0]
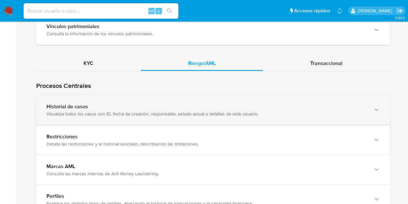
click at [151, 111] on div "Visualiza todos los casos con ID, fecha de creación, responsable, estado actual…" at bounding box center [206, 113] width 321 height 6
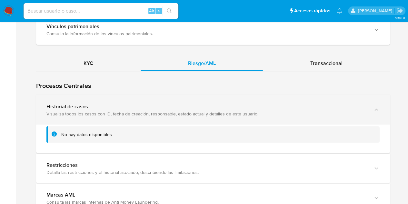
click at [151, 111] on div "Visualiza todos los casos con ID, fecha de creación, responsable, estado actual…" at bounding box center [206, 113] width 321 height 6
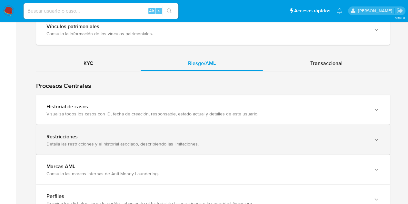
click at [162, 149] on div "Restricciones Detalla las restricciones y el historial asociado, describiendo l…" at bounding box center [213, 139] width 354 height 29
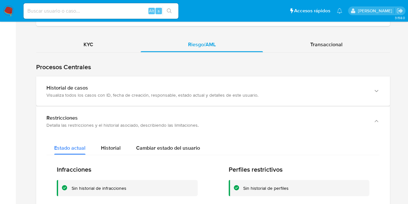
scroll to position [577, 0]
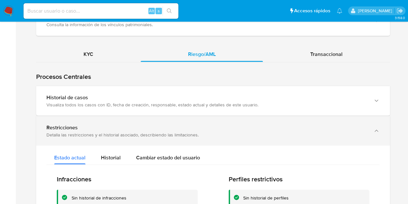
click at [286, 116] on div "Restricciones Detalla las restricciones y el historial asociado, describiendo l…" at bounding box center [213, 130] width 354 height 29
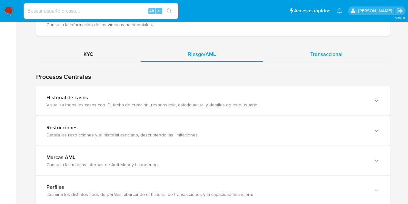
click at [326, 47] on div "Transaccional" at bounding box center [326, 53] width 127 height 15
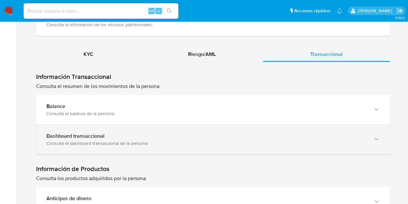
click at [191, 144] on div "Dashboard transaccional Consulta el dashboard transaccional de la persona" at bounding box center [213, 138] width 354 height 29
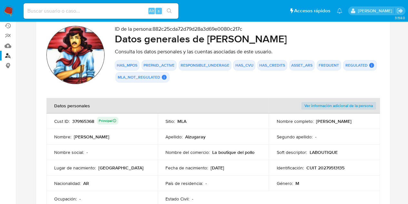
scroll to position [52, 0]
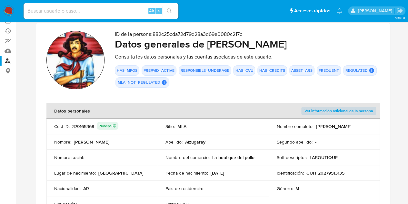
click at [10, 60] on link "Buscador de personas" at bounding box center [38, 61] width 77 height 10
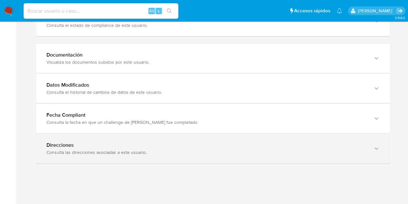
click at [354, 144] on div "Direcciones" at bounding box center [206, 145] width 321 height 6
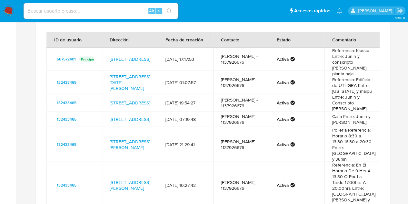
scroll to position [789, 0]
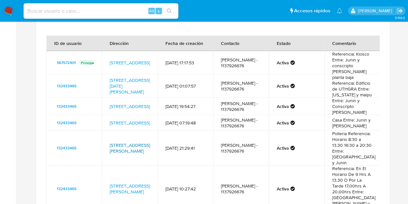
click at [128, 147] on link "[STREET_ADDRESS][PERSON_NAME]" at bounding box center [130, 148] width 40 height 12
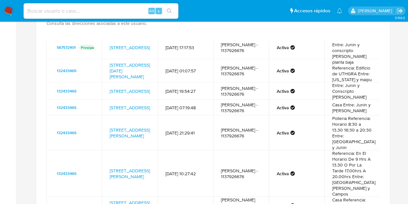
scroll to position [786, 0]
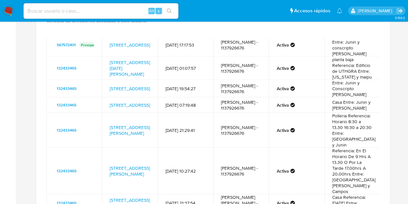
drag, startPoint x: 174, startPoint y: 132, endPoint x: 347, endPoint y: 143, distance: 173.4
click at [347, 143] on tr "132433465 Calle Estrada 2900, Villa Maipu, Buenos Aires, 1650, Argentina 2900 2…" at bounding box center [213, 130] width 334 height 35
click at [347, 143] on td "Polleria Referencia: Horario 8:30 a 13.30 16:30 a 20:30 Entre: Ituzaingo y Junin" at bounding box center [353, 130] width 56 height 35
drag, startPoint x: 327, startPoint y: 126, endPoint x: 343, endPoint y: 124, distance: 15.6
click at [343, 124] on td "Polleria Referencia: Horario 8:30 a 13.30 16:30 a 20:30 Entre: Ituzaingo y Junin" at bounding box center [353, 130] width 56 height 35
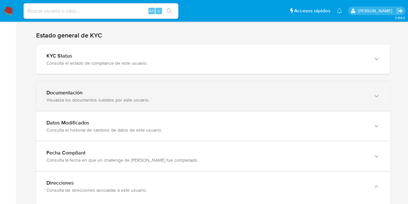
scroll to position [614, 0]
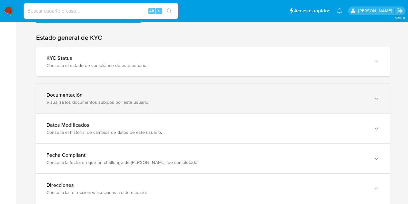
click at [342, 104] on div "Documentación Visualiza los documentos subidos por este usuario." at bounding box center [213, 98] width 354 height 29
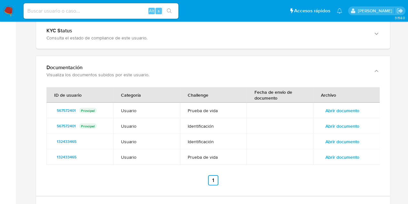
scroll to position [666, 0]
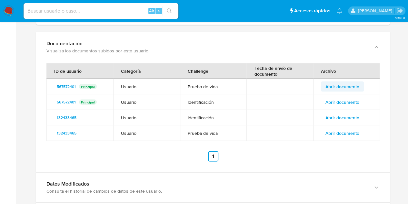
click at [336, 84] on span "Abrir documento" at bounding box center [343, 86] width 34 height 9
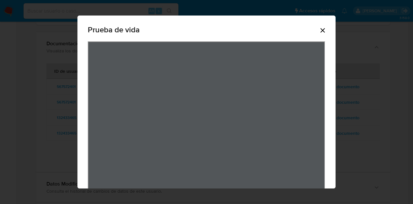
click at [319, 31] on icon "Cerrar" at bounding box center [323, 30] width 8 height 8
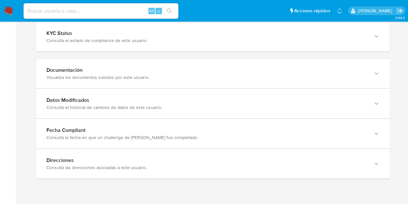
scroll to position [643, 0]
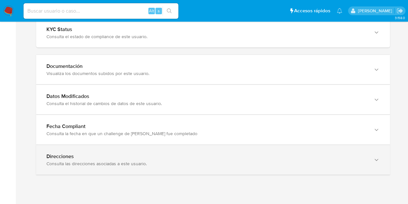
click at [371, 164] on div "Direcciones Consulta las direcciones asociadas a este usuario." at bounding box center [213, 159] width 354 height 29
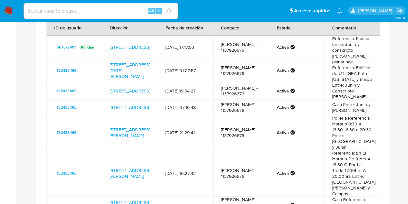
scroll to position [803, 0]
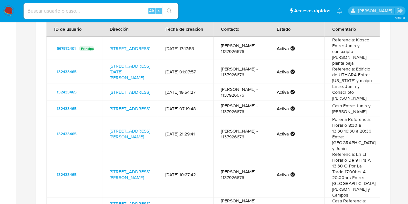
drag, startPoint x: 375, startPoint y: 138, endPoint x: 376, endPoint y: 150, distance: 12.3
click at [376, 150] on div "ID de usuario Dirección Fecha de creación Contacto Estado Comentario 567572401 …" at bounding box center [213, 118] width 334 height 194
click at [373, 150] on td "Polleria Referencia: Horario 8:30 a 13.30 16:30 a 20:30 Entre: [GEOGRAPHIC_DATA…" at bounding box center [353, 133] width 56 height 35
click at [125, 168] on link "[STREET_ADDRESS][PERSON_NAME]" at bounding box center [130, 174] width 40 height 12
drag, startPoint x: 113, startPoint y: 165, endPoint x: 120, endPoint y: 176, distance: 13.3
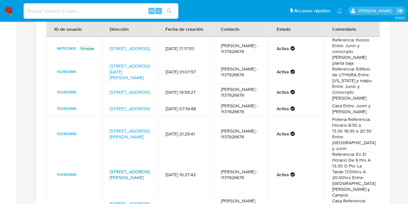
click at [120, 176] on td "[STREET_ADDRESS][PERSON_NAME]" at bounding box center [130, 174] width 56 height 46
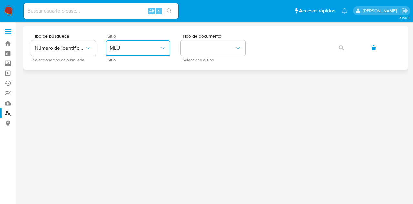
drag, startPoint x: 129, startPoint y: 42, endPoint x: 133, endPoint y: 54, distance: 12.7
click at [129, 44] on button "MLU" at bounding box center [138, 47] width 65 height 15
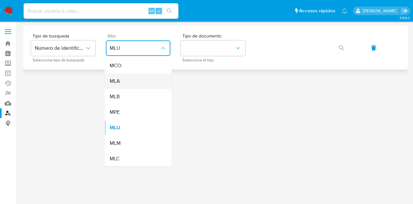
click at [135, 78] on div "MLA" at bounding box center [136, 80] width 53 height 15
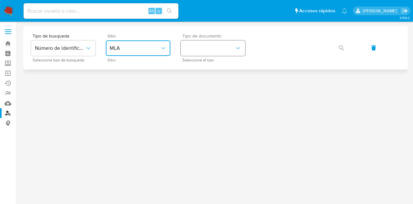
drag, startPoint x: 208, startPoint y: 43, endPoint x: 213, endPoint y: 55, distance: 13.0
click at [208, 43] on button "identificationType" at bounding box center [213, 47] width 65 height 15
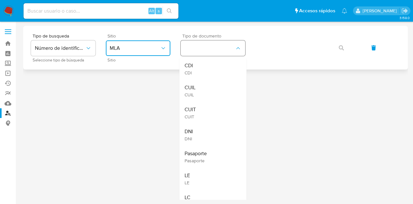
click at [212, 86] on div "CUIL CUIL" at bounding box center [211, 91] width 53 height 22
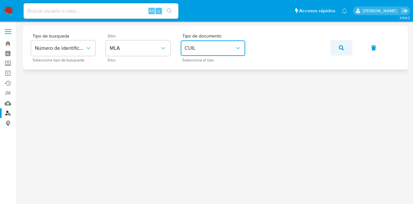
click at [337, 49] on button "button" at bounding box center [342, 47] width 22 height 15
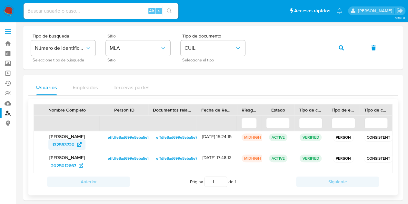
click at [65, 140] on span "132553720" at bounding box center [63, 144] width 22 height 10
click at [340, 46] on icon "button" at bounding box center [341, 47] width 5 height 5
click at [116, 134] on span "882c25cda72d79d28a3d69e0080c217c" at bounding box center [142, 137] width 69 height 8
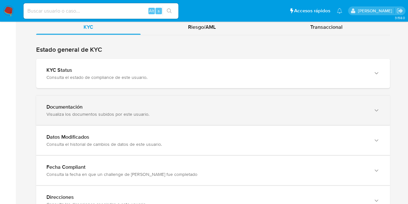
scroll to position [605, 0]
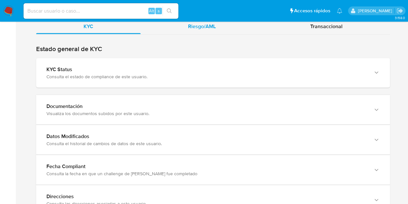
click at [206, 25] on span "Riesgo/AML" at bounding box center [202, 25] width 28 height 7
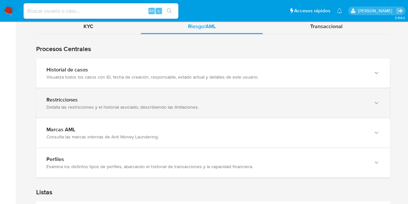
click at [101, 96] on div "Restricciones" at bounding box center [206, 99] width 321 height 6
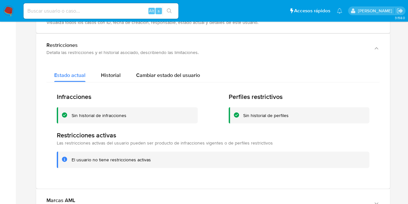
scroll to position [641, 0]
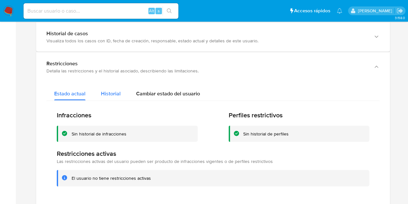
click at [103, 93] on span "Historial" at bounding box center [111, 93] width 20 height 7
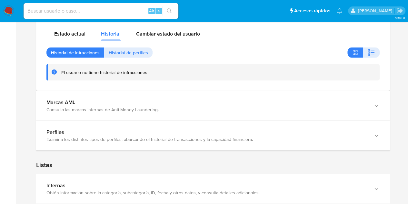
scroll to position [667, 0]
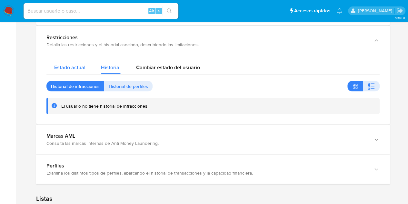
click at [70, 65] on span "Estado actual" at bounding box center [69, 67] width 31 height 7
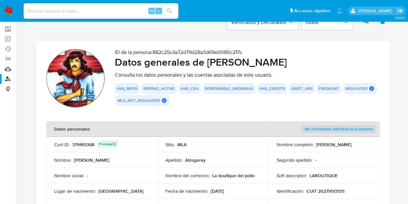
scroll to position [32, 0]
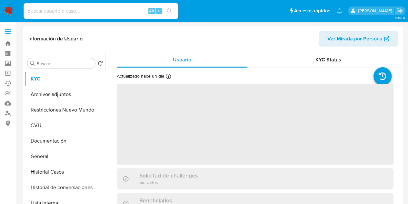
click at [332, 40] on span "Ver Mirada por Persona" at bounding box center [355, 38] width 55 height 15
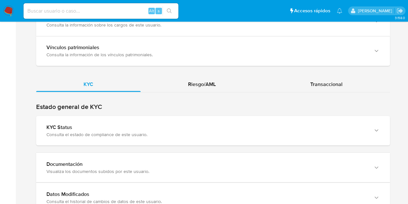
scroll to position [547, 0]
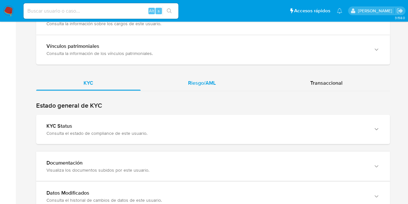
click at [199, 85] on div "Riesgo/AML" at bounding box center [202, 82] width 123 height 15
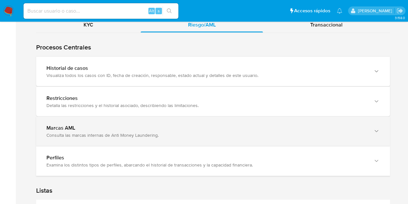
scroll to position [609, 0]
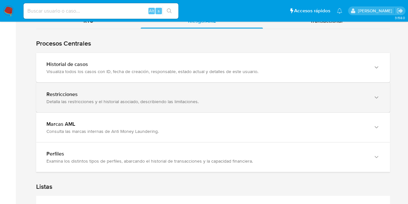
click at [218, 100] on div "Detalla las restricciones y el historial asociado, describiendo las limitacione…" at bounding box center [206, 101] width 321 height 6
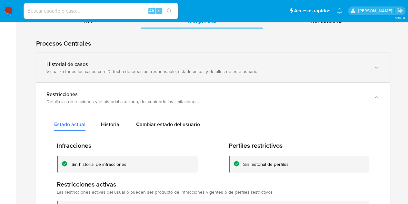
click at [206, 68] on div "Visualiza todos los casos con ID, fecha de creación, responsable, estado actual…" at bounding box center [206, 71] width 321 height 6
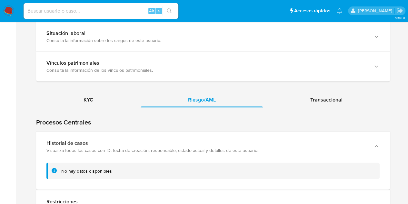
scroll to position [540, 0]
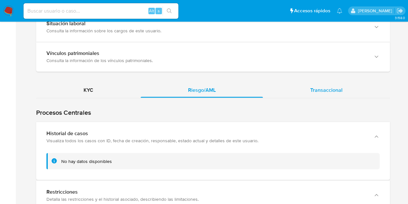
click at [331, 92] on div "Transaccional" at bounding box center [326, 89] width 127 height 15
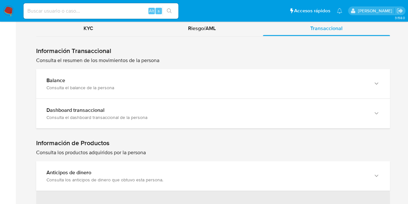
scroll to position [611, 0]
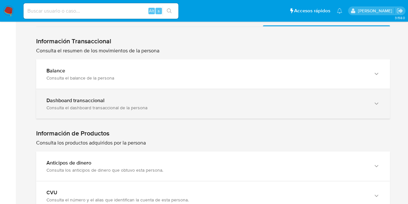
click at [364, 101] on div "Dashboard transaccional" at bounding box center [206, 100] width 321 height 6
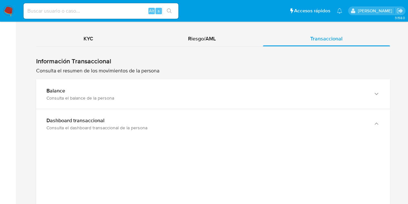
scroll to position [695, 0]
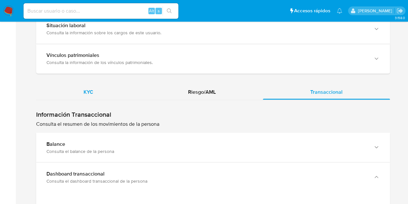
click at [101, 88] on div "KYC" at bounding box center [88, 91] width 105 height 15
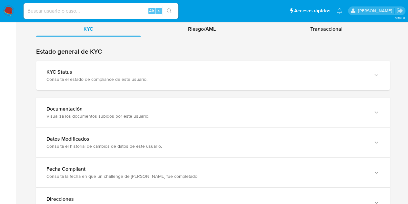
scroll to position [608, 0]
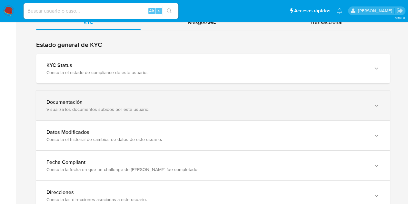
click at [325, 101] on div "Documentación" at bounding box center [206, 101] width 321 height 6
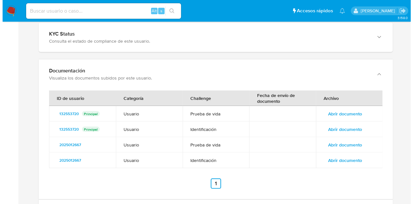
scroll to position [655, 0]
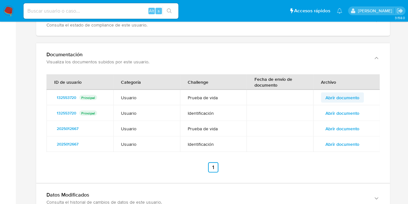
click at [345, 97] on span "Abrir documento" at bounding box center [343, 97] width 34 height 9
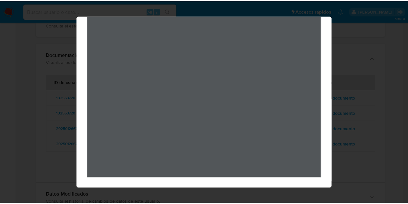
scroll to position [0, 0]
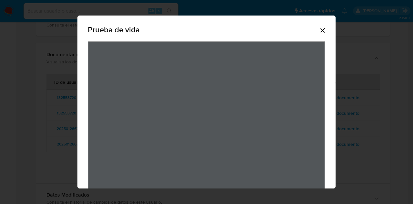
click at [319, 28] on icon "Cerrar" at bounding box center [323, 30] width 8 height 8
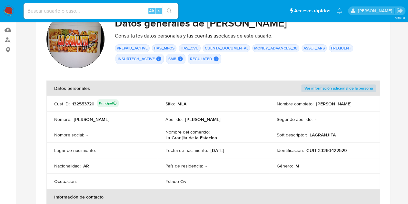
scroll to position [70, 0]
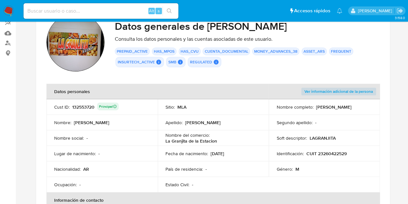
click at [321, 155] on p "CUIT 23260422529" at bounding box center [326, 153] width 40 height 6
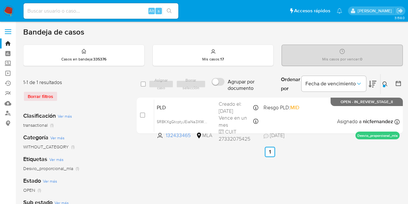
scroll to position [20, 0]
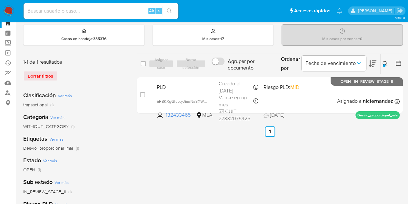
click at [383, 64] on div at bounding box center [384, 65] width 3 height 3
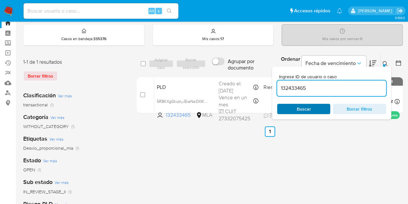
click at [298, 108] on span "Buscar" at bounding box center [304, 109] width 14 height 10
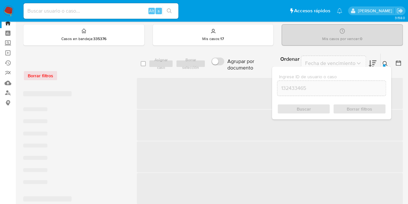
click at [387, 61] on icon at bounding box center [385, 63] width 5 height 5
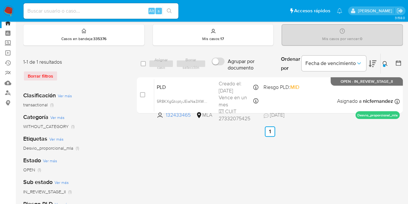
click at [387, 62] on icon at bounding box center [385, 63] width 5 height 5
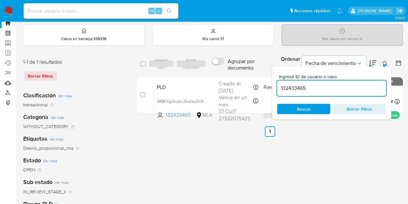
click at [387, 62] on icon at bounding box center [385, 63] width 5 height 5
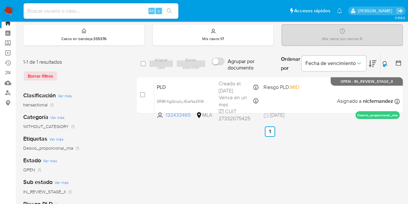
click at [387, 67] on div "Ingrese ID de usuario o caso 132433465 Buscar Borrar filtros" at bounding box center [386, 64] width 11 height 20
click at [386, 63] on icon at bounding box center [385, 63] width 5 height 5
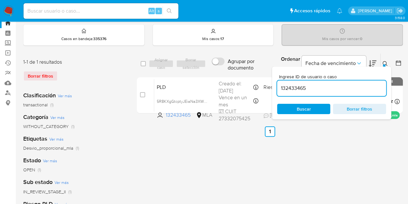
drag, startPoint x: 341, startPoint y: 87, endPoint x: 233, endPoint y: 71, distance: 109.6
click at [229, 69] on div "select-all-cases-checkbox Asignar caso Borrar selección Agrupar por documento O…" at bounding box center [270, 63] width 266 height 21
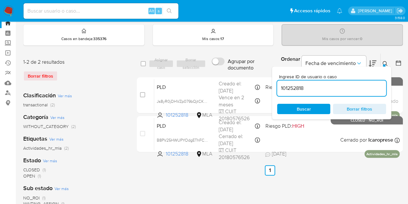
click at [387, 62] on icon at bounding box center [385, 63] width 5 height 5
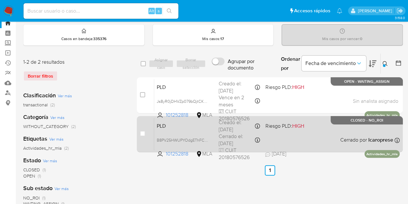
click at [180, 132] on div "PLD B8PV25HWUPYOdgEThFCVBA0y 101252818 MLA Riesgo PLD: HIGH Creado el: [DATE] C…" at bounding box center [277, 134] width 246 height 33
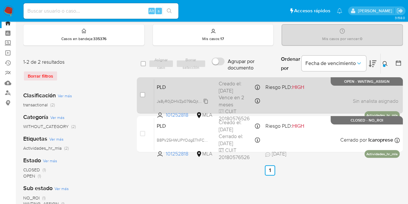
click at [206, 100] on span "Js8yR0jDHVZp079bQjtCK3fV" at bounding box center [183, 100] width 53 height 7
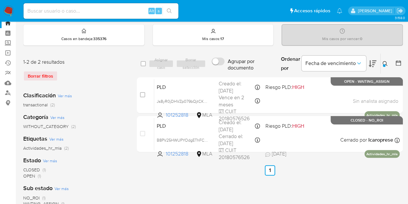
click at [388, 62] on icon at bounding box center [385, 63] width 5 height 5
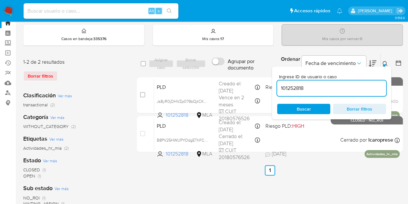
drag, startPoint x: 350, startPoint y: 87, endPoint x: 233, endPoint y: 74, distance: 117.3
click at [234, 74] on div "select-all-cases-checkbox Asignar caso Borrar selección Agrupar por documento O…" at bounding box center [270, 103] width 266 height 101
click at [386, 61] on icon at bounding box center [385, 63] width 5 height 5
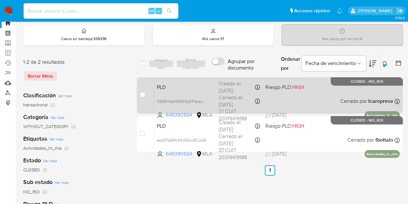
click at [198, 84] on span "PLD" at bounding box center [185, 86] width 57 height 8
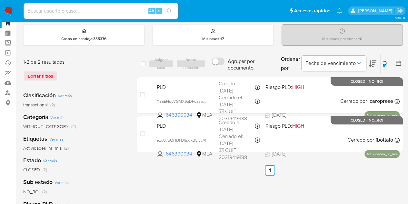
drag, startPoint x: 386, startPoint y: 62, endPoint x: 324, endPoint y: 85, distance: 65.7
click at [385, 62] on icon at bounding box center [385, 63] width 5 height 5
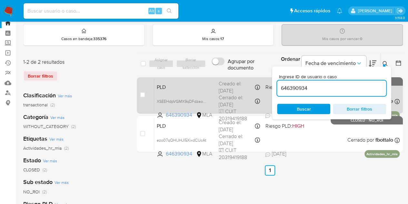
drag, startPoint x: 311, startPoint y: 88, endPoint x: 251, endPoint y: 78, distance: 61.6
click at [252, 77] on div "select-all-cases-checkbox Asignar caso Borrar selección Agrupar por documento O…" at bounding box center [270, 103] width 266 height 101
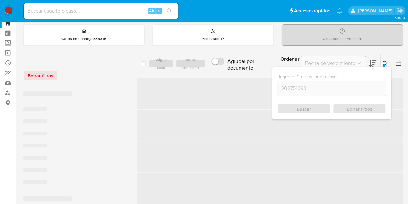
click at [388, 62] on button at bounding box center [386, 64] width 11 height 8
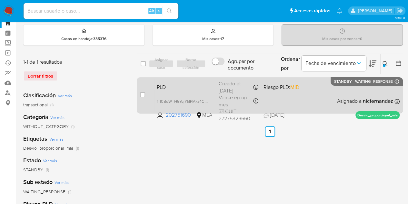
click at [216, 87] on div "PLD fTf0BqWTH5YqiYkfPMxz4CWx 202751690 MLA Riesgo PLD: MID Creado el: [DATE] Cr…" at bounding box center [277, 95] width 246 height 33
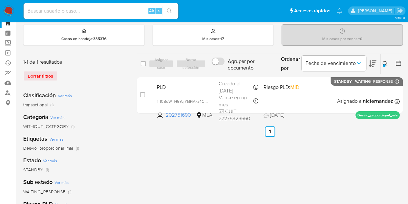
drag, startPoint x: 387, startPoint y: 62, endPoint x: 359, endPoint y: 82, distance: 33.9
click at [386, 63] on icon at bounding box center [385, 63] width 5 height 5
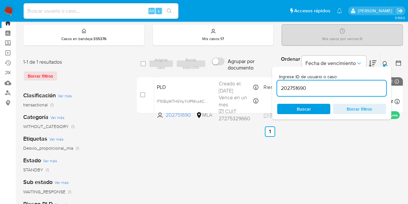
drag, startPoint x: 342, startPoint y: 88, endPoint x: 245, endPoint y: 73, distance: 98.0
click at [245, 73] on div "select-all-cases-checkbox Asignar caso Borrar selección Agrupar por documento O…" at bounding box center [270, 84] width 266 height 63
type input "530792118"
click at [385, 61] on icon at bounding box center [385, 63] width 5 height 5
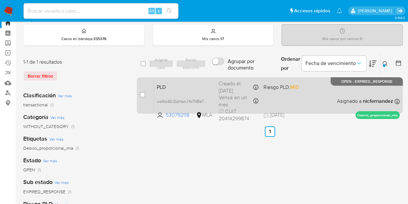
click at [182, 90] on span "PLD" at bounding box center [185, 86] width 57 height 8
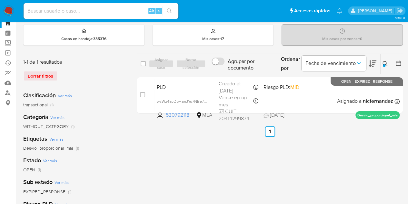
click at [384, 64] on div at bounding box center [384, 65] width 3 height 3
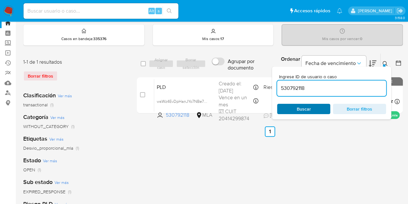
click at [310, 104] on span "Buscar" at bounding box center [304, 109] width 14 height 10
click at [385, 65] on div at bounding box center [384, 65] width 3 height 3
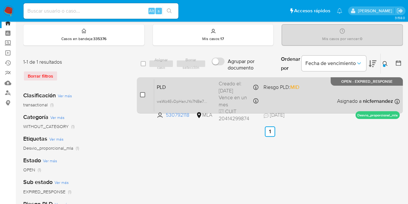
click at [143, 94] on input "checkbox" at bounding box center [142, 94] width 5 height 5
checkbox input "true"
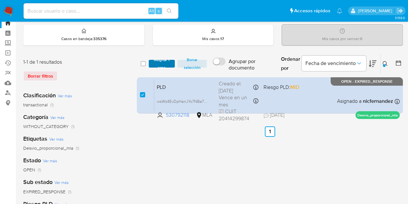
click at [162, 60] on span "Asignar 1 caso" at bounding box center [162, 63] width 20 height 6
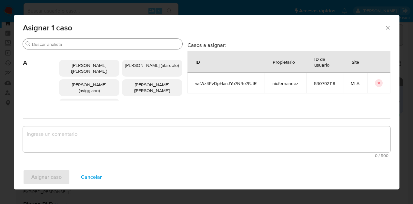
click at [69, 41] on div "Buscar" at bounding box center [103, 44] width 160 height 10
click at [70, 44] on input "Buscar" at bounding box center [106, 44] width 148 height 6
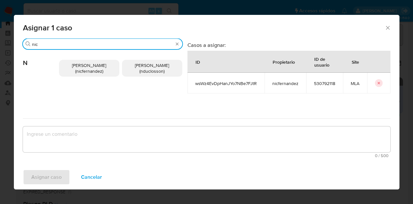
type input "nic"
click at [73, 66] on span "Nicolas Fernandez Allen (nicfernandez)" at bounding box center [89, 68] width 34 height 12
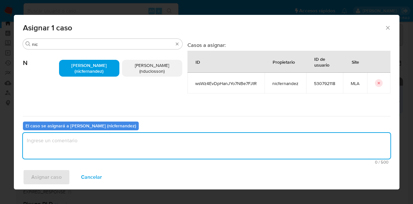
click at [91, 147] on textarea "assign-modal" at bounding box center [207, 146] width 368 height 26
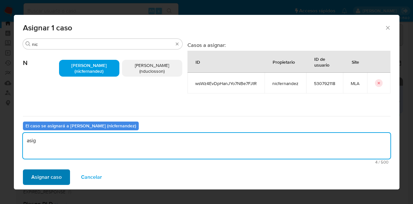
type textarea "asig"
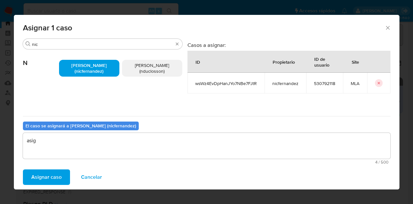
click at [55, 174] on span "Asignar caso" at bounding box center [46, 177] width 30 height 14
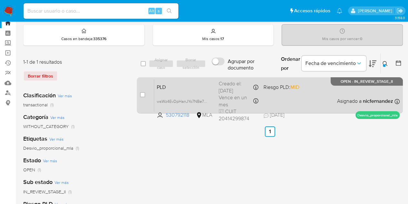
click at [185, 85] on span "PLD" at bounding box center [185, 86] width 57 height 8
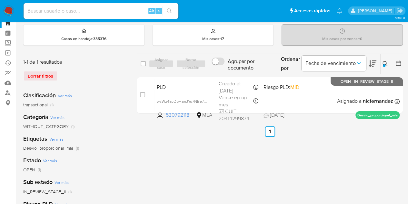
click at [195, 180] on div "select-all-cases-checkbox Asignar caso Borrar selección Agrupar por documento O…" at bounding box center [270, 195] width 266 height 284
drag, startPoint x: 386, startPoint y: 62, endPoint x: 325, endPoint y: 98, distance: 71.2
click at [386, 62] on icon at bounding box center [385, 63] width 5 height 5
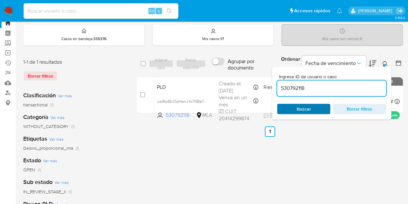
click at [318, 103] on div "Ingrese ID de usuario o caso 530792118 Buscar Borrar filtros" at bounding box center [331, 93] width 119 height 53
click at [318, 105] on span "Buscar" at bounding box center [304, 108] width 44 height 9
click at [386, 63] on icon at bounding box center [385, 63] width 5 height 5
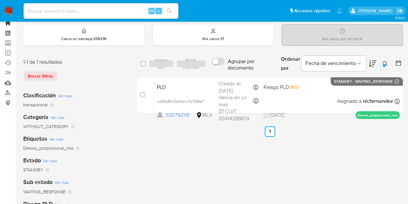
click at [8, 24] on link "Bandeja" at bounding box center [38, 23] width 77 height 10
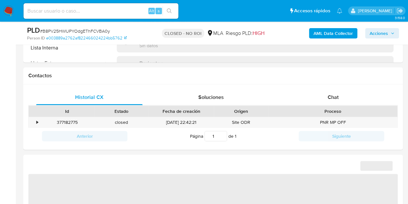
scroll to position [307, 0]
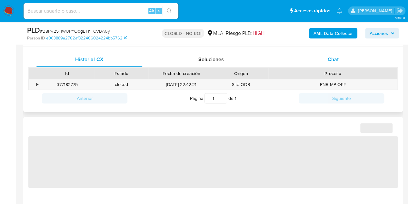
select select "10"
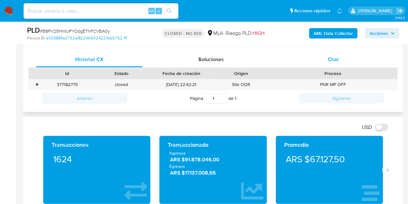
click at [342, 63] on div "Chat" at bounding box center [333, 59] width 107 height 15
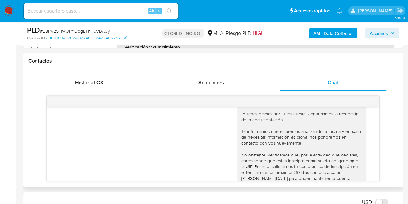
scroll to position [715, 0]
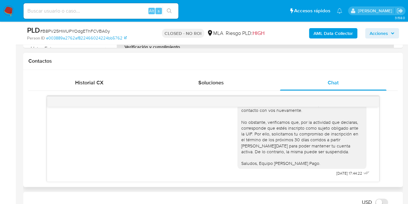
click at [254, 157] on div "Hola Ernesto Mario, ¡Muchas gracias por tu respuesta! Confirmamos la recepción …" at bounding box center [302, 116] width 121 height 100
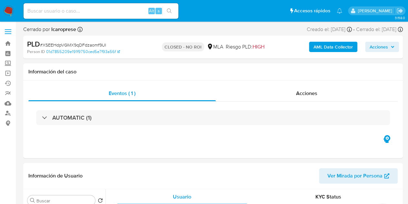
select select "10"
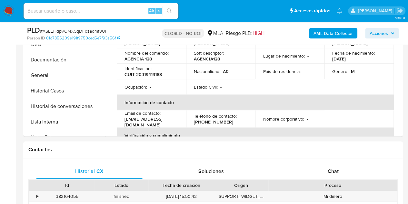
scroll to position [126, 0]
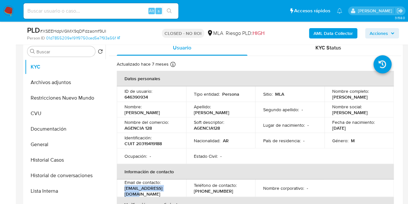
drag, startPoint x: 125, startPoint y: 190, endPoint x: 174, endPoint y: 189, distance: 48.8
click at [174, 189] on div "Email de contacto : oyilapampa@gmail.com" at bounding box center [152, 187] width 54 height 17
copy p "oyilapampa@gmail.com"
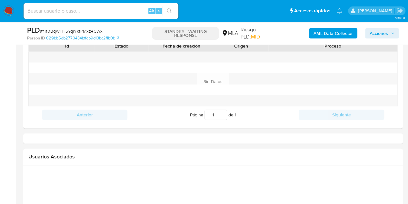
scroll to position [289, 0]
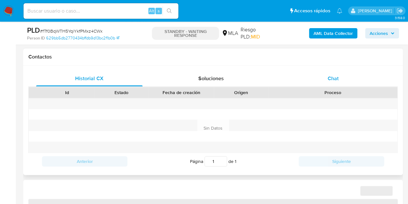
click at [324, 77] on div "Chat" at bounding box center [333, 78] width 107 height 15
select select "10"
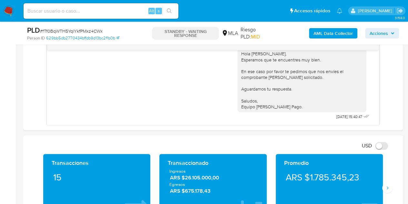
scroll to position [252, 0]
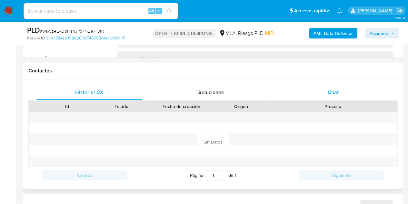
click at [335, 92] on span "Chat" at bounding box center [333, 91] width 11 height 7
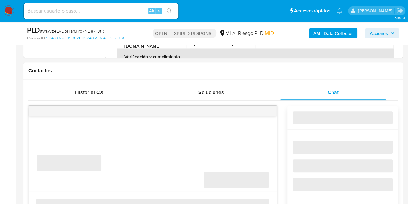
select select "10"
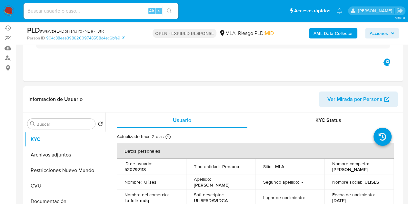
scroll to position [40, 0]
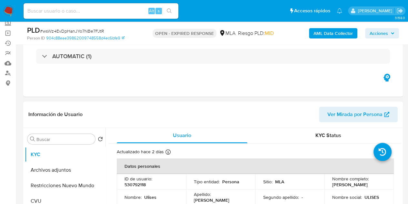
click at [360, 109] on span "Ver Mirada por Persona" at bounding box center [355, 114] width 55 height 15
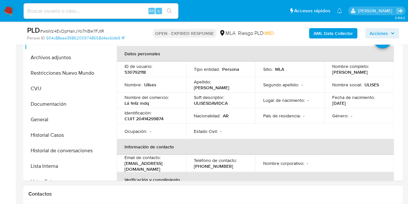
scroll to position [160, 0]
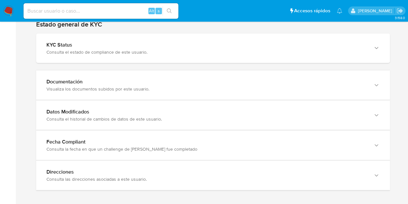
scroll to position [655, 0]
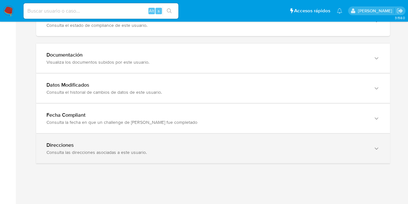
click at [372, 143] on div "Direcciones Consulta las direcciones asociadas a este usuario." at bounding box center [213, 148] width 354 height 29
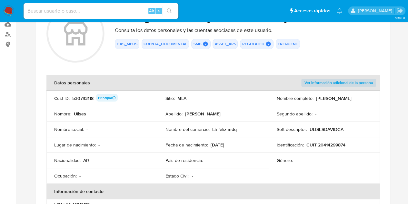
scroll to position [77, 0]
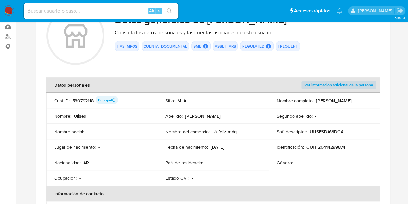
drag, startPoint x: 212, startPoint y: 132, endPoint x: 241, endPoint y: 129, distance: 28.6
click at [241, 129] on div "Nombre del comercio : Lá feliz mdq" at bounding box center [214, 132] width 96 height 6
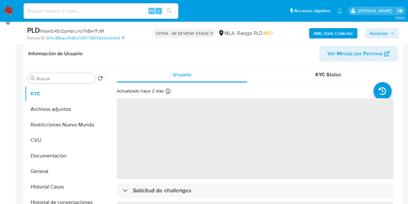
scroll to position [143, 0]
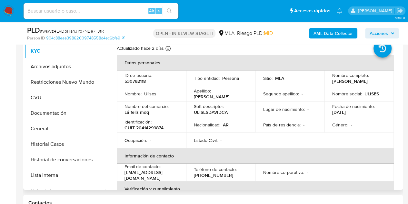
select select "10"
click at [147, 94] on p "Ulises" at bounding box center [150, 94] width 12 height 6
copy p "Ulises"
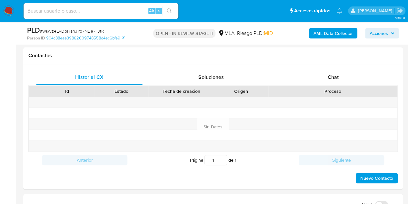
scroll to position [304, 0]
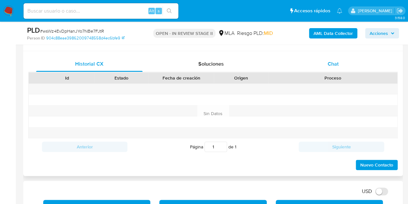
click at [348, 62] on div "Chat" at bounding box center [333, 63] width 107 height 15
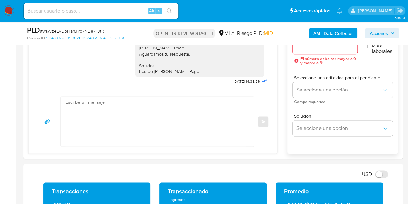
scroll to position [381, 0]
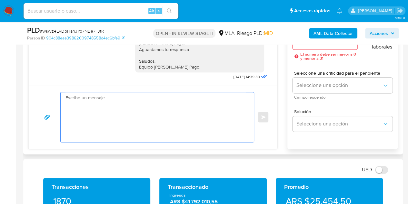
click at [195, 108] on textarea at bounding box center [156, 117] width 180 height 50
paste textarea "Hola Ulises, Esperamos que te encuentres muy bien. Es importante que respondas …"
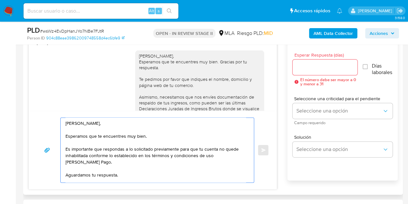
scroll to position [800, 0]
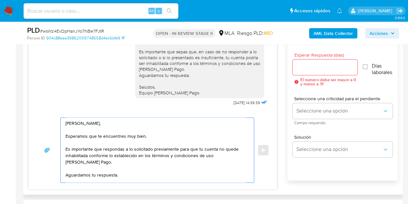
click at [185, 129] on textarea "Hola Ulises, Esperamos que te encuentres muy bien. Es importante que respondas …" at bounding box center [156, 150] width 180 height 65
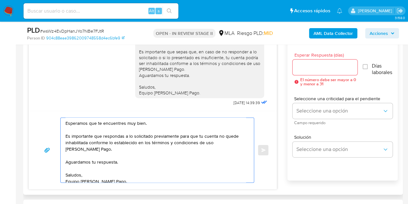
scroll to position [17, 0]
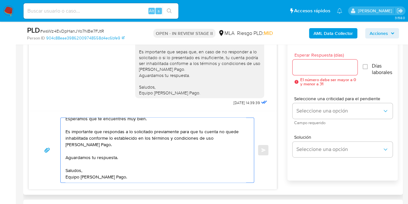
click at [209, 175] on textarea "Hola Ulises, Esperamos que te encuentres muy bien. Es importante que respondas …" at bounding box center [156, 150] width 180 height 65
type textarea "Hola Ulises, Esperamos que te encuentres muy bien. Es importante que respondas …"
click at [306, 65] on input "Esperar Respuesta (días)" at bounding box center [325, 67] width 65 height 8
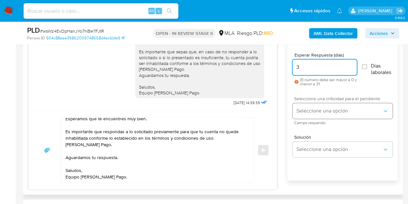
type input "3"
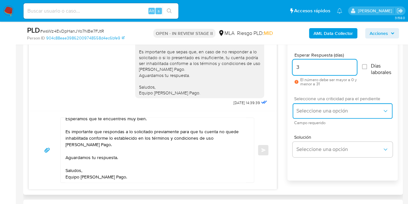
click at [305, 108] on span "Seleccione una opción" at bounding box center [340, 111] width 86 height 6
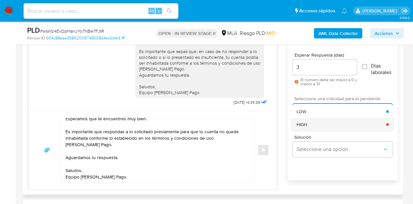
click at [311, 127] on div "HIGH" at bounding box center [342, 124] width 90 height 13
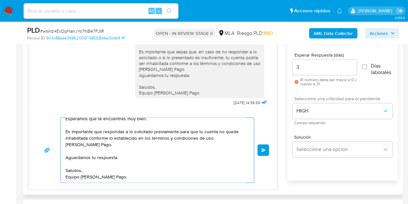
click at [266, 146] on button "Enviar" at bounding box center [264, 150] width 12 height 12
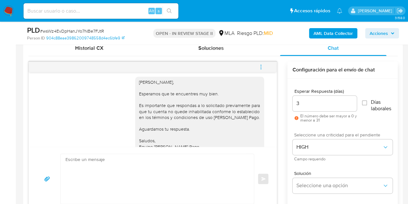
scroll to position [843, 0]
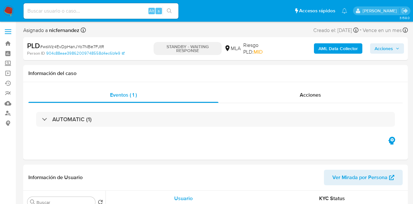
select select "10"
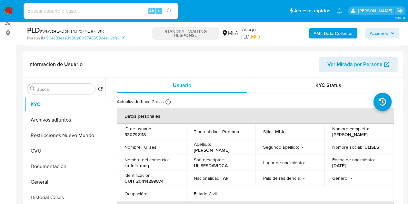
scroll to position [146, 0]
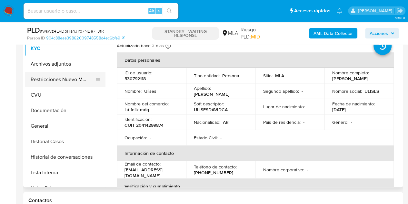
click at [41, 81] on button "Restricciones Nuevo Mundo" at bounding box center [63, 79] width 76 height 15
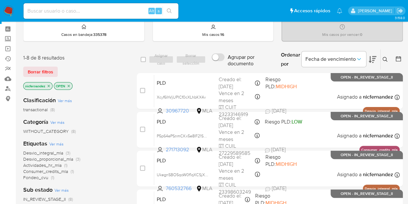
scroll to position [23, 0]
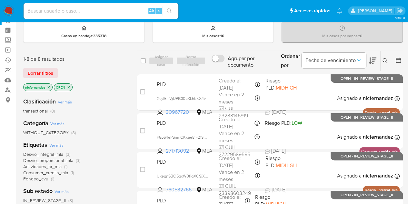
drag, startPoint x: 386, startPoint y: 60, endPoint x: 322, endPoint y: 85, distance: 68.9
click at [386, 60] on icon at bounding box center [385, 60] width 5 height 5
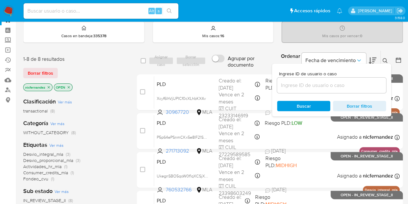
click at [317, 89] on div at bounding box center [331, 84] width 109 height 15
click at [316, 86] on input at bounding box center [331, 85] width 109 height 8
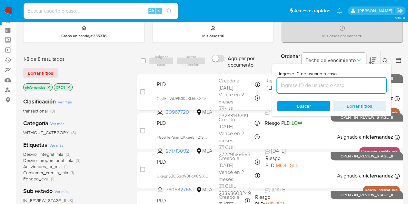
paste input "114541968"
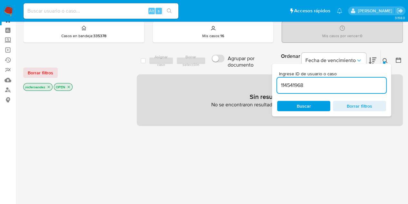
click at [388, 58] on button at bounding box center [386, 61] width 11 height 8
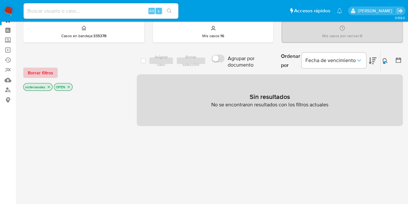
click at [54, 71] on button "Borrar filtros" at bounding box center [40, 72] width 35 height 10
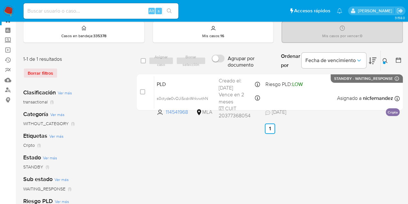
click at [387, 58] on icon at bounding box center [385, 60] width 5 height 5
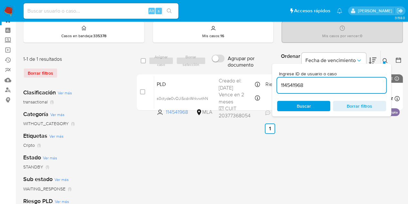
click at [355, 84] on input "114541968" at bounding box center [331, 85] width 109 height 8
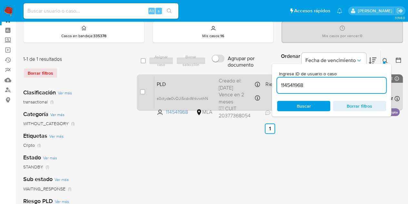
drag, startPoint x: 351, startPoint y: 85, endPoint x: 230, endPoint y: 74, distance: 121.2
click at [230, 74] on div "select-all-cases-checkbox Asignar caso Borrar selección Agrupar por documento O…" at bounding box center [270, 81] width 266 height 63
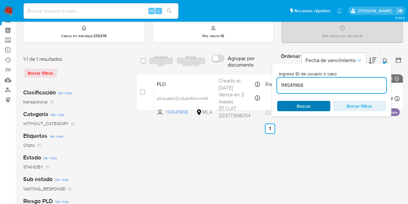
click at [299, 103] on span "Buscar" at bounding box center [304, 106] width 14 height 10
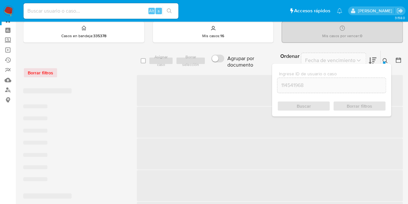
click at [386, 60] on icon at bounding box center [385, 60] width 5 height 5
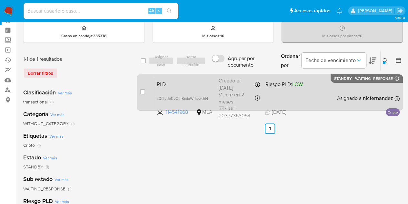
click at [187, 86] on span "PLD" at bounding box center [185, 83] width 57 height 8
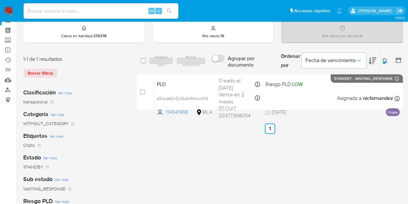
drag, startPoint x: 387, startPoint y: 60, endPoint x: 333, endPoint y: 78, distance: 56.5
click at [387, 60] on icon at bounding box center [385, 60] width 5 height 5
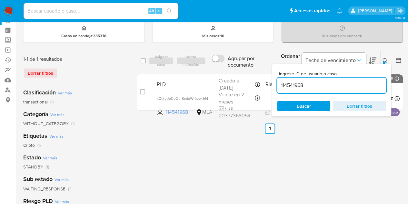
drag, startPoint x: 321, startPoint y: 85, endPoint x: 227, endPoint y: 73, distance: 94.7
click at [227, 72] on div "select-all-cases-checkbox Asignar caso Borrar selección Agrupar por documento O…" at bounding box center [270, 81] width 266 height 63
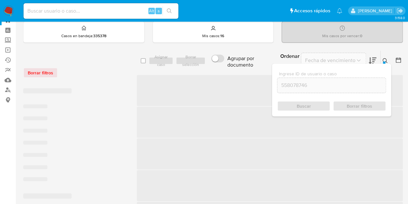
click at [384, 60] on icon at bounding box center [385, 60] width 5 height 5
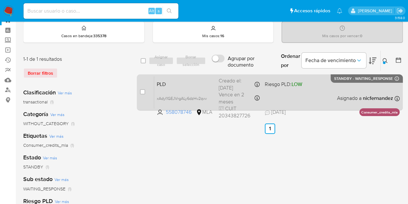
click at [199, 83] on span "PLD" at bounding box center [185, 83] width 57 height 8
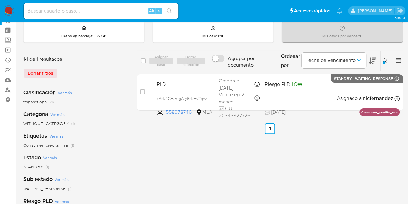
click at [382, 61] on button at bounding box center [386, 61] width 11 height 8
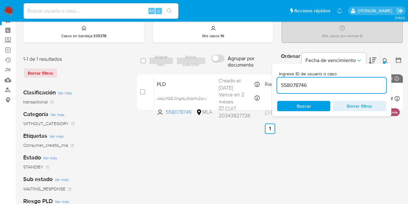
drag, startPoint x: 314, startPoint y: 79, endPoint x: 232, endPoint y: 71, distance: 82.4
click at [232, 71] on div "select-all-cases-checkbox Asignar caso Borrar selección Agrupar por documento O…" at bounding box center [270, 81] width 266 height 63
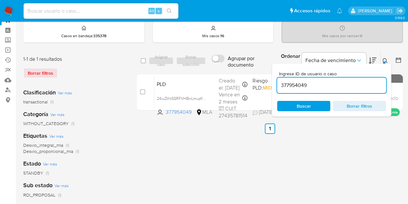
drag, startPoint x: 385, startPoint y: 60, endPoint x: 232, endPoint y: 124, distance: 165.3
click at [384, 60] on icon at bounding box center [385, 60] width 5 height 5
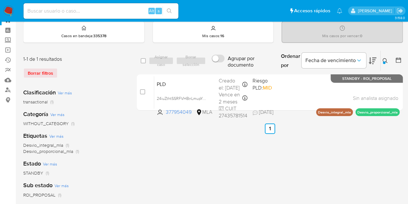
click at [388, 60] on button at bounding box center [386, 61] width 11 height 8
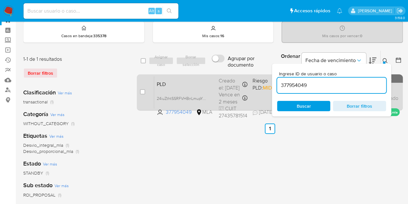
drag, startPoint x: 319, startPoint y: 84, endPoint x: 255, endPoint y: 79, distance: 63.8
click at [255, 79] on div "select-all-cases-checkbox Asignar caso Borrar selección Agrupar por documento O…" at bounding box center [270, 81] width 266 height 63
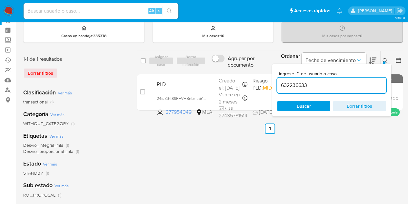
type input "632236633"
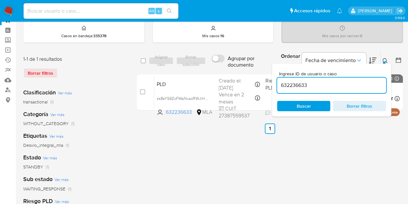
click at [387, 60] on icon at bounding box center [385, 60] width 5 height 5
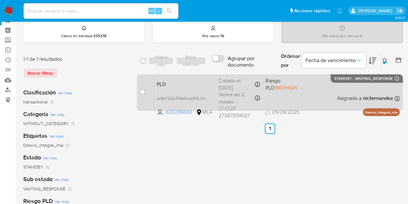
click at [185, 92] on div "PLD zs8sYS9ZoFWaNxazRWJiH2FK 632236633 MLA Riesgo PLD: MIDHIGH Creado el: 12/08…" at bounding box center [277, 92] width 246 height 33
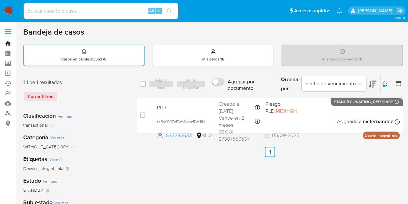
drag, startPoint x: 7, startPoint y: 44, endPoint x: 37, endPoint y: 48, distance: 30.3
click at [7, 44] on link "Bandeja" at bounding box center [38, 43] width 77 height 10
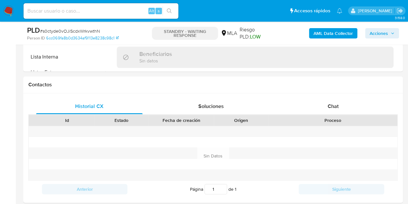
scroll to position [278, 0]
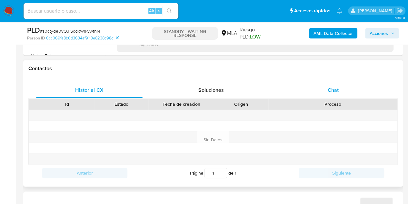
click at [324, 88] on div "Chat" at bounding box center [333, 89] width 107 height 15
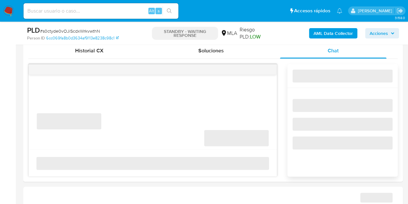
select select "10"
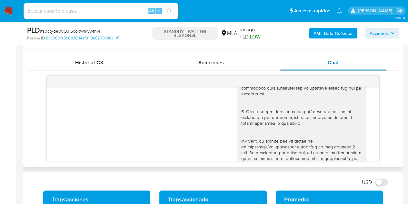
scroll to position [0, 0]
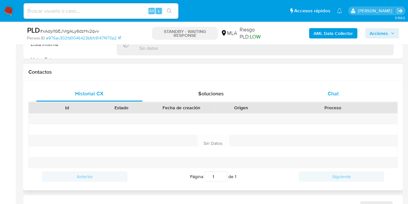
drag, startPoint x: 328, startPoint y: 93, endPoint x: 337, endPoint y: 95, distance: 9.2
click at [328, 94] on span "Chat" at bounding box center [333, 93] width 11 height 7
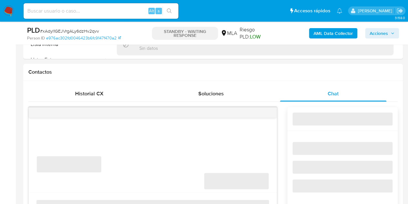
select select "10"
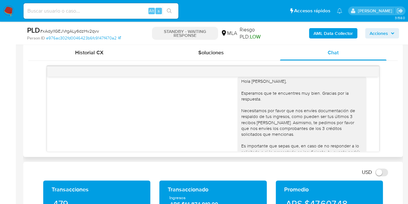
scroll to position [899, 0]
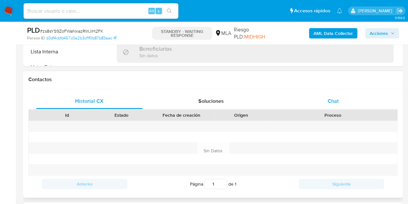
scroll to position [269, 0]
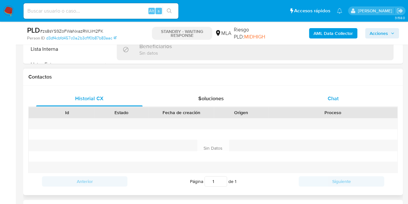
click at [333, 99] on span "Chat" at bounding box center [333, 98] width 11 height 7
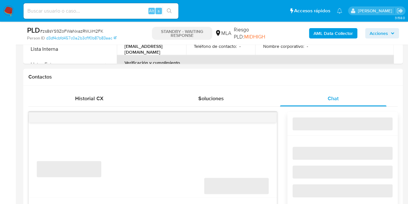
select select "10"
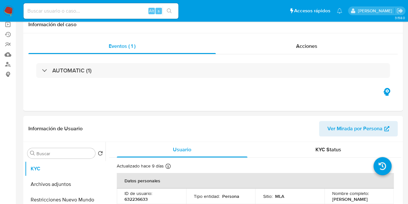
scroll to position [1, 0]
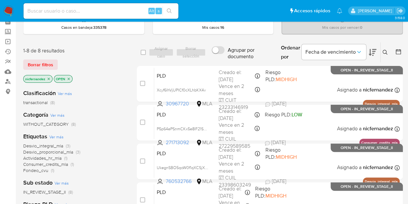
scroll to position [33, 0]
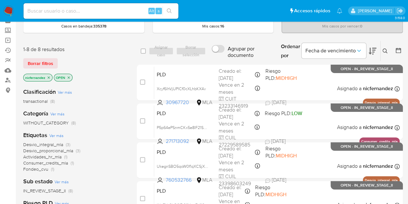
click at [50, 77] on icon "close-filter" at bounding box center [49, 78] width 4 height 4
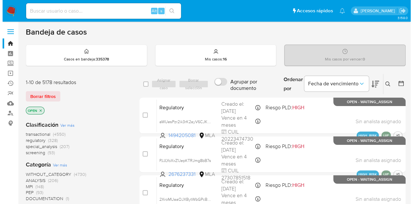
scroll to position [329, 0]
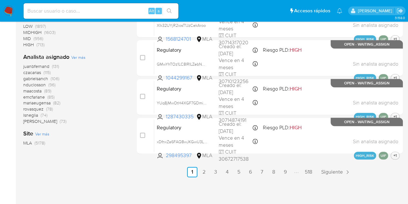
click at [76, 57] on span "Ver más" at bounding box center [78, 57] width 14 height 6
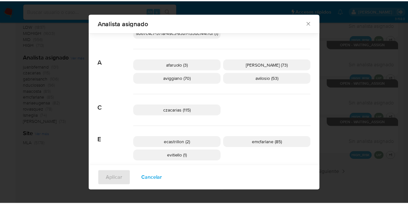
scroll to position [0, 0]
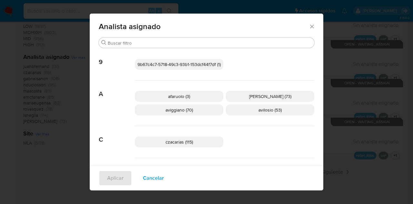
click at [309, 27] on icon "Cerrar" at bounding box center [312, 26] width 6 height 6
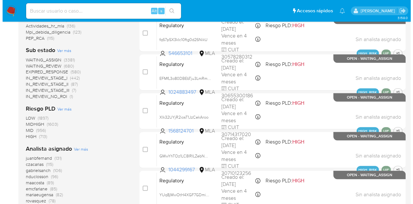
scroll to position [295, 0]
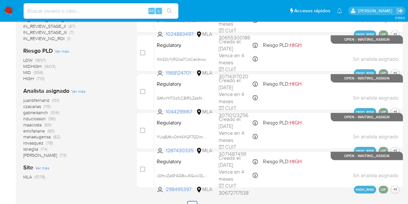
click at [82, 91] on span "Ver más" at bounding box center [78, 91] width 14 height 6
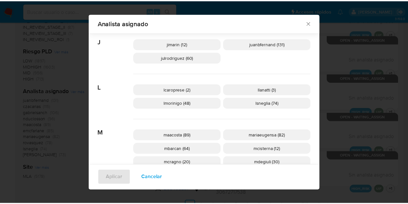
scroll to position [0, 0]
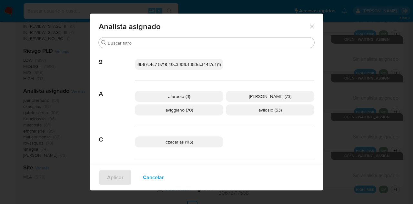
click at [311, 29] on icon "Cerrar" at bounding box center [312, 26] width 6 height 6
